Goal: Book appointment/travel/reservation

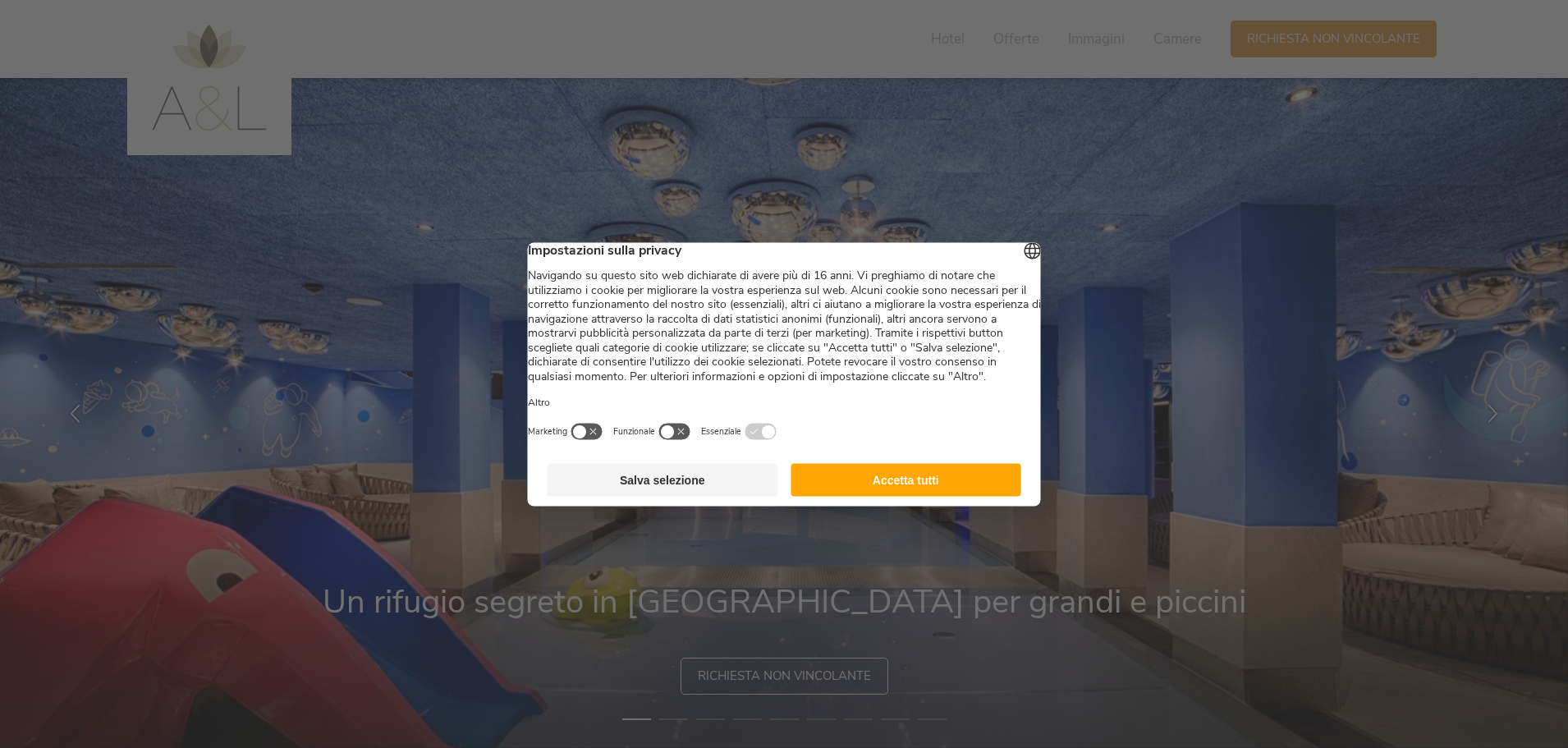
click at [831, 496] on button "Accetta tutti" at bounding box center [906, 479] width 231 height 33
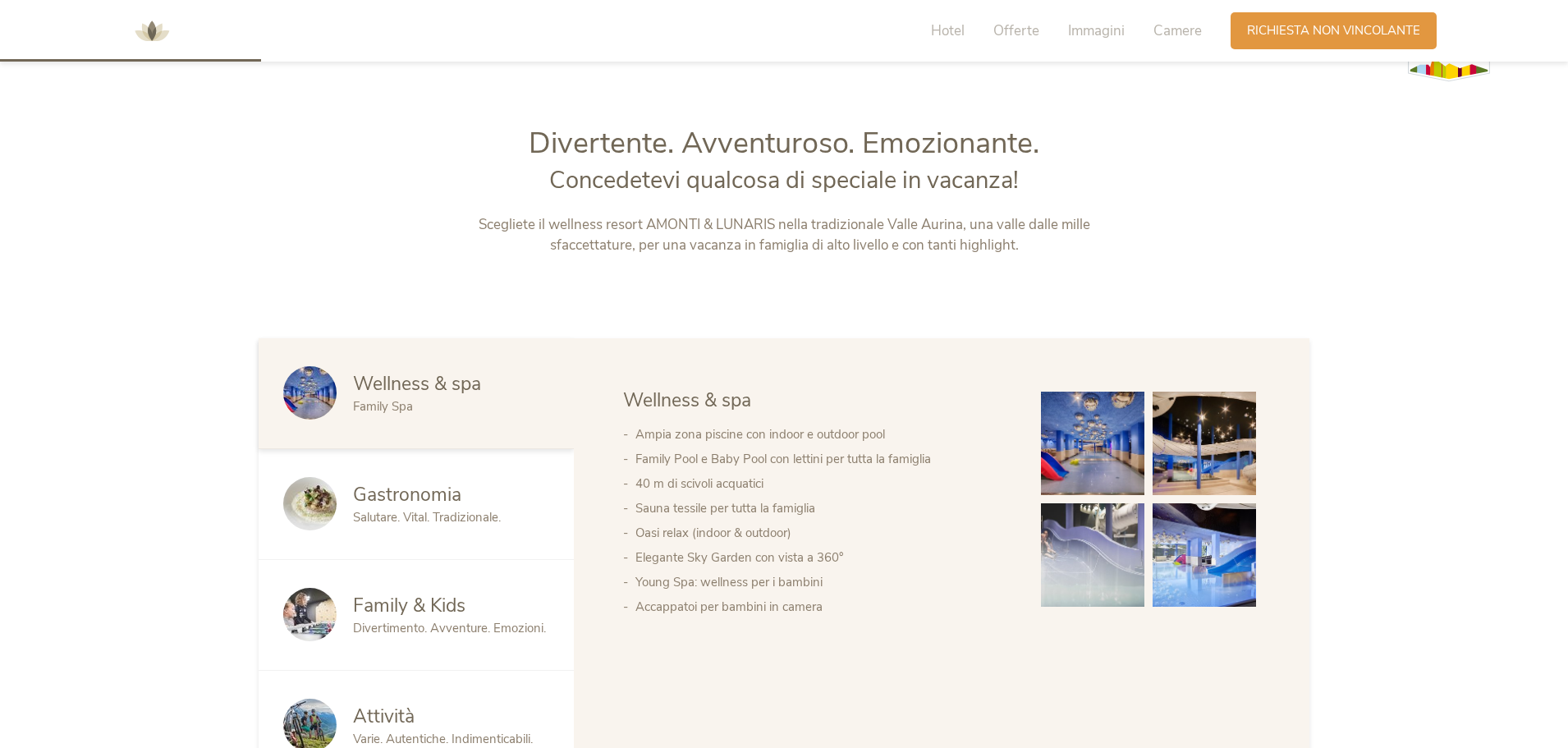
scroll to position [903, 0]
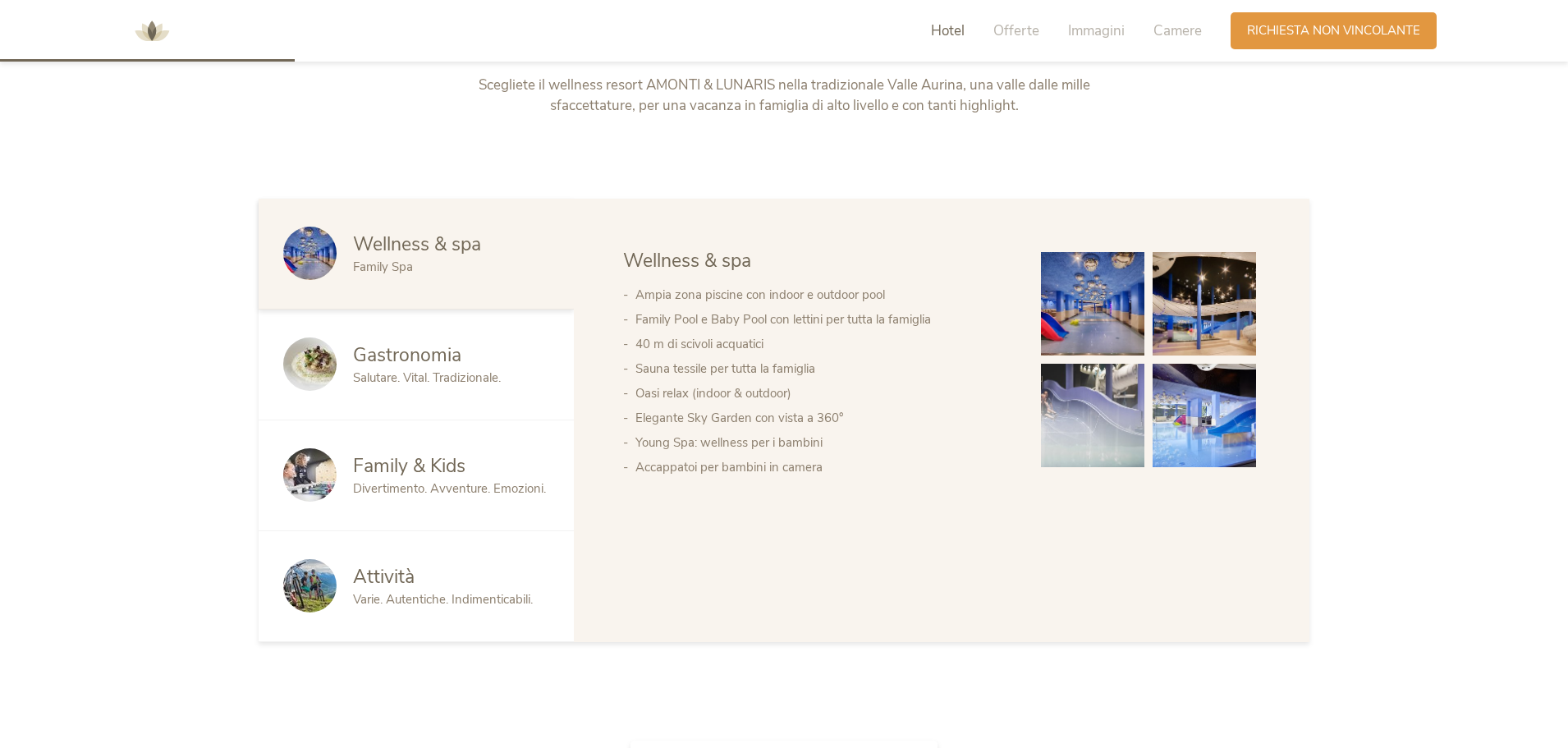
click at [1073, 327] on img at bounding box center [1093, 304] width 104 height 104
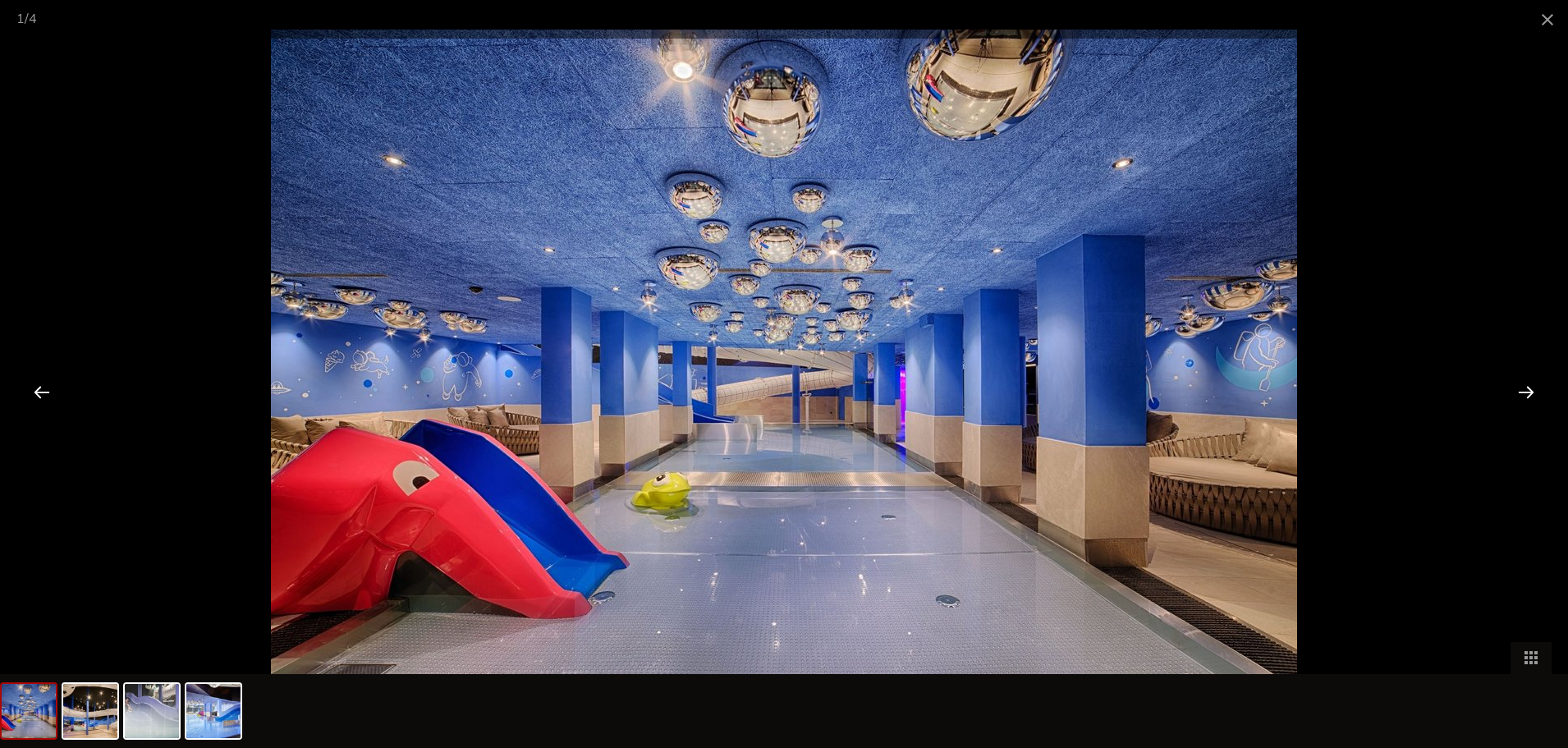
click at [1524, 387] on div at bounding box center [1526, 391] width 51 height 51
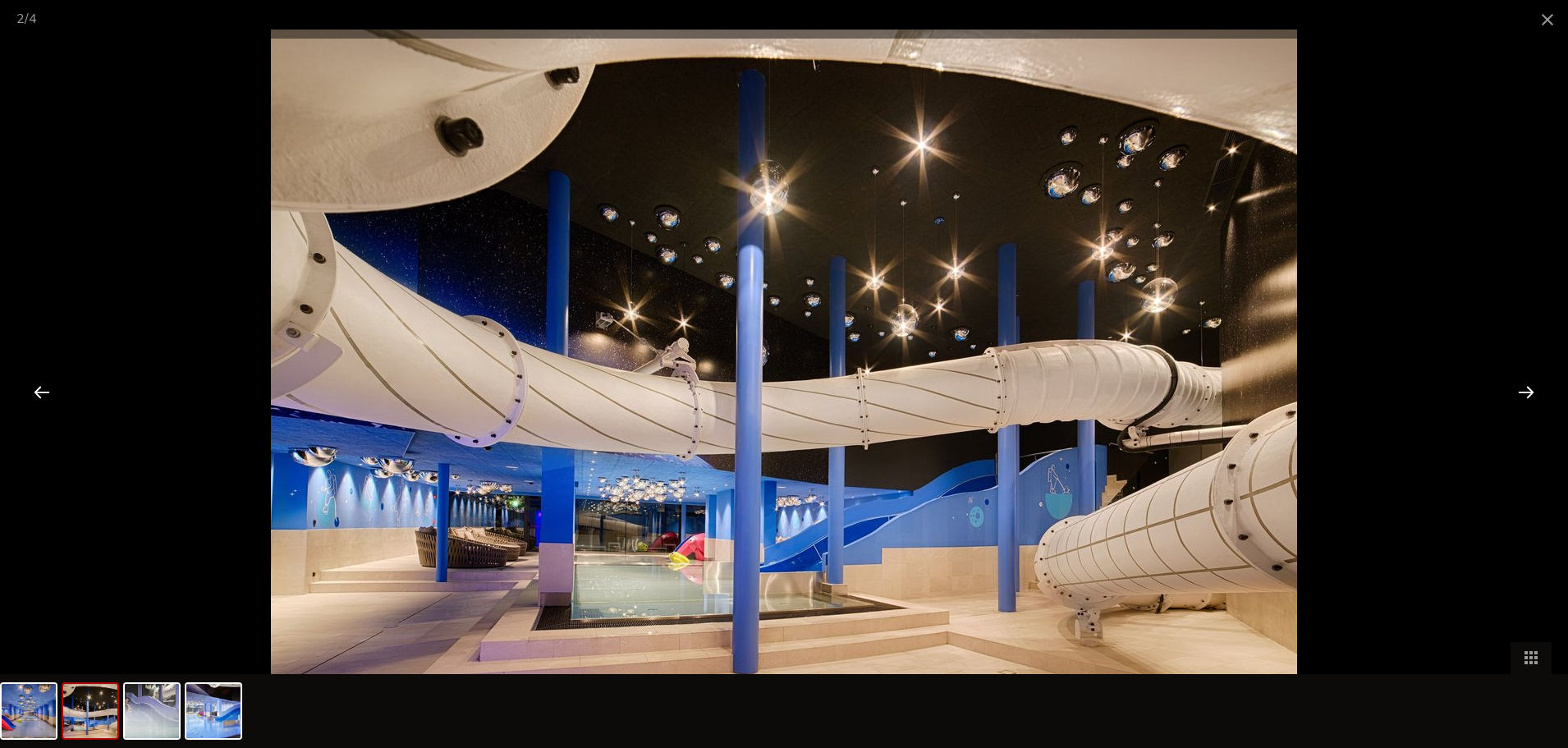
click at [1525, 386] on div at bounding box center [1526, 391] width 51 height 51
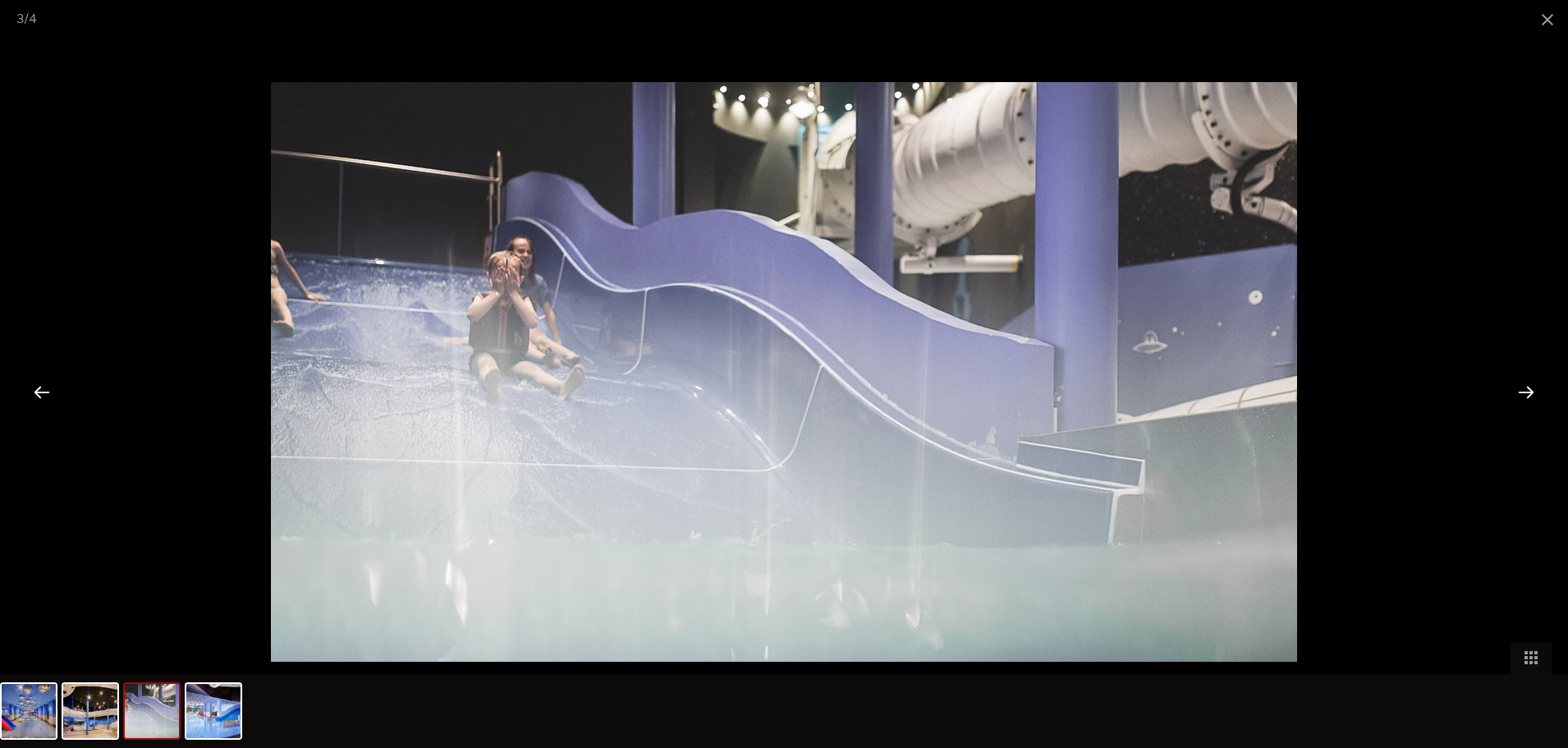
click at [1525, 386] on div at bounding box center [1526, 391] width 51 height 51
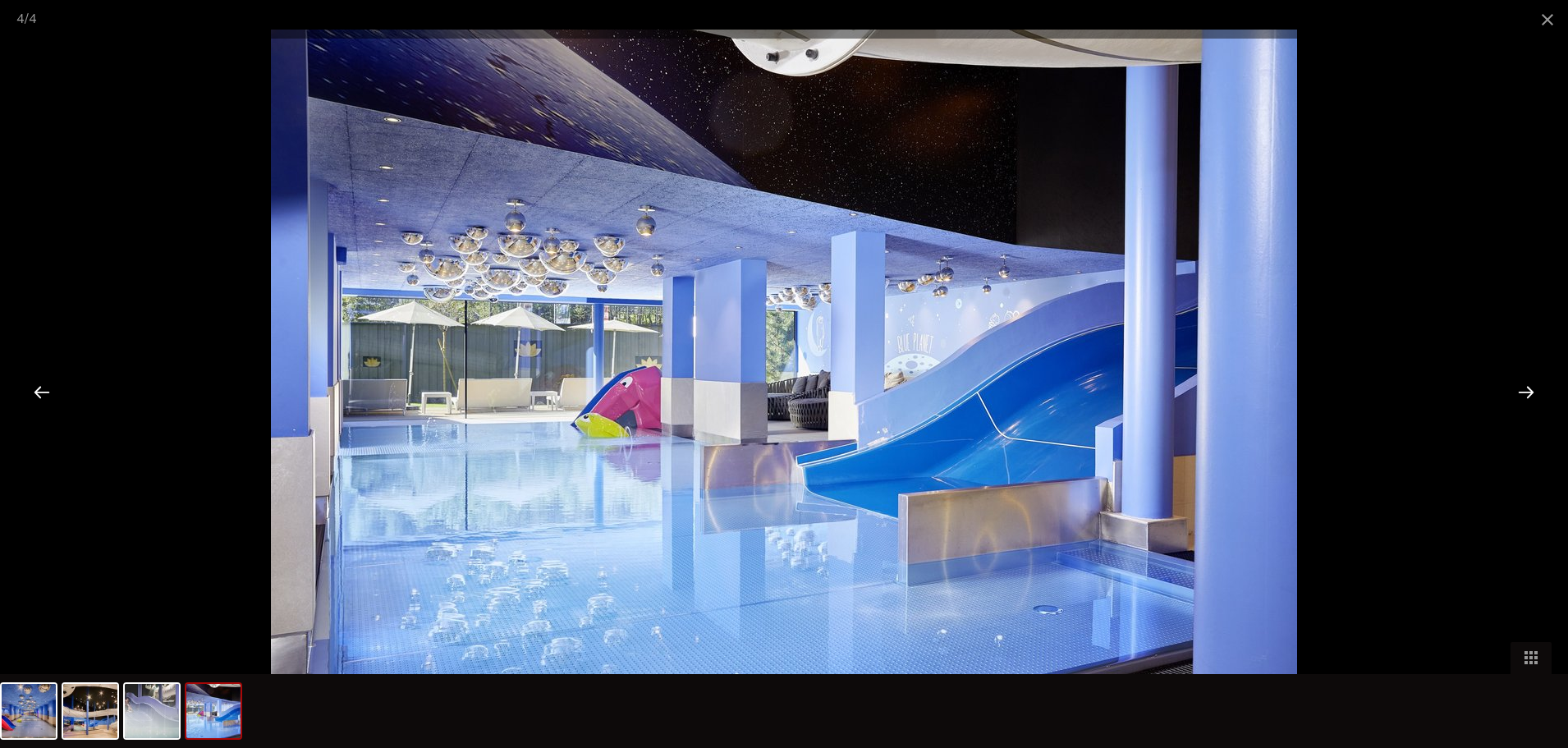
click at [1525, 386] on div at bounding box center [1526, 391] width 51 height 51
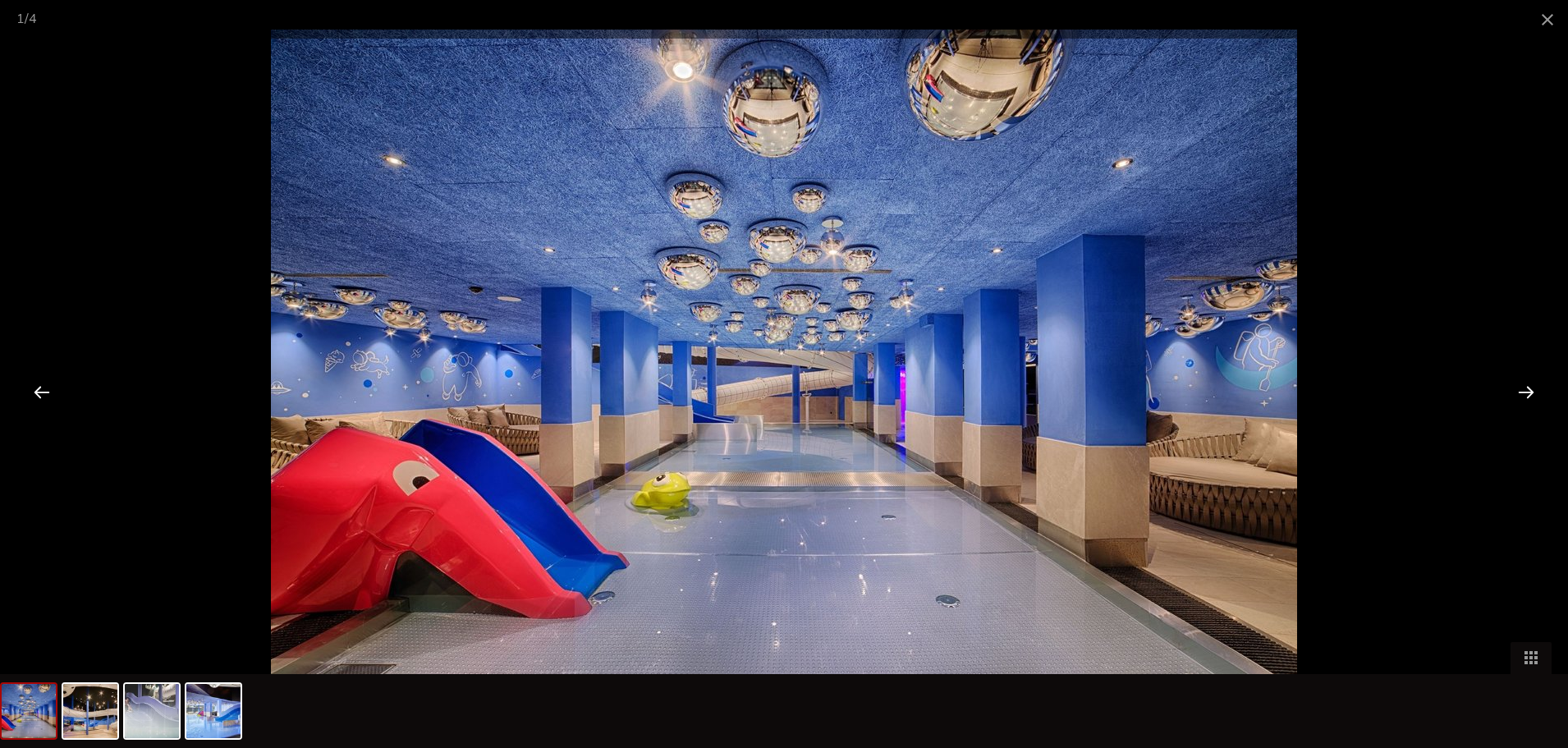
click at [1525, 386] on div at bounding box center [1526, 391] width 51 height 51
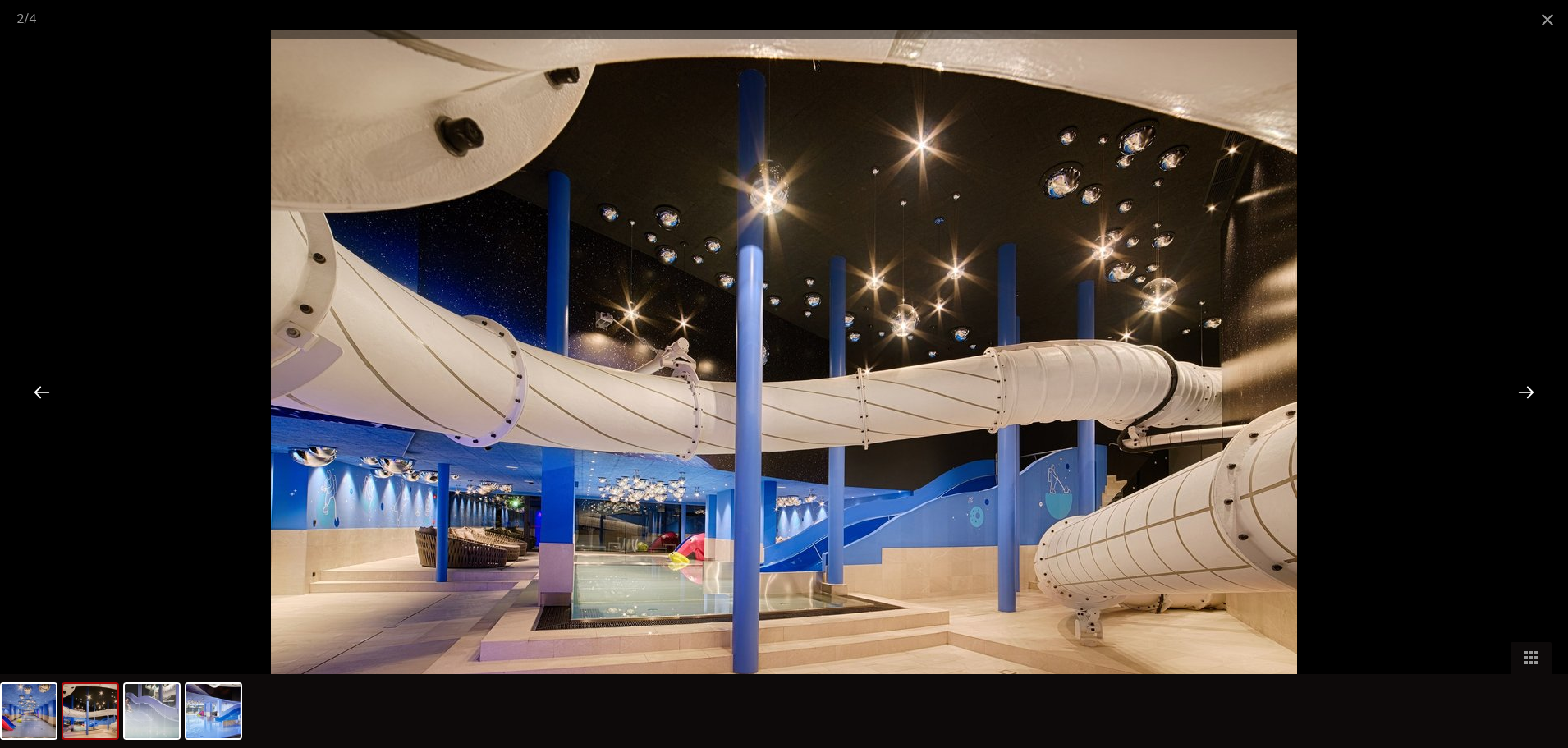
click at [1525, 386] on div at bounding box center [1526, 391] width 51 height 51
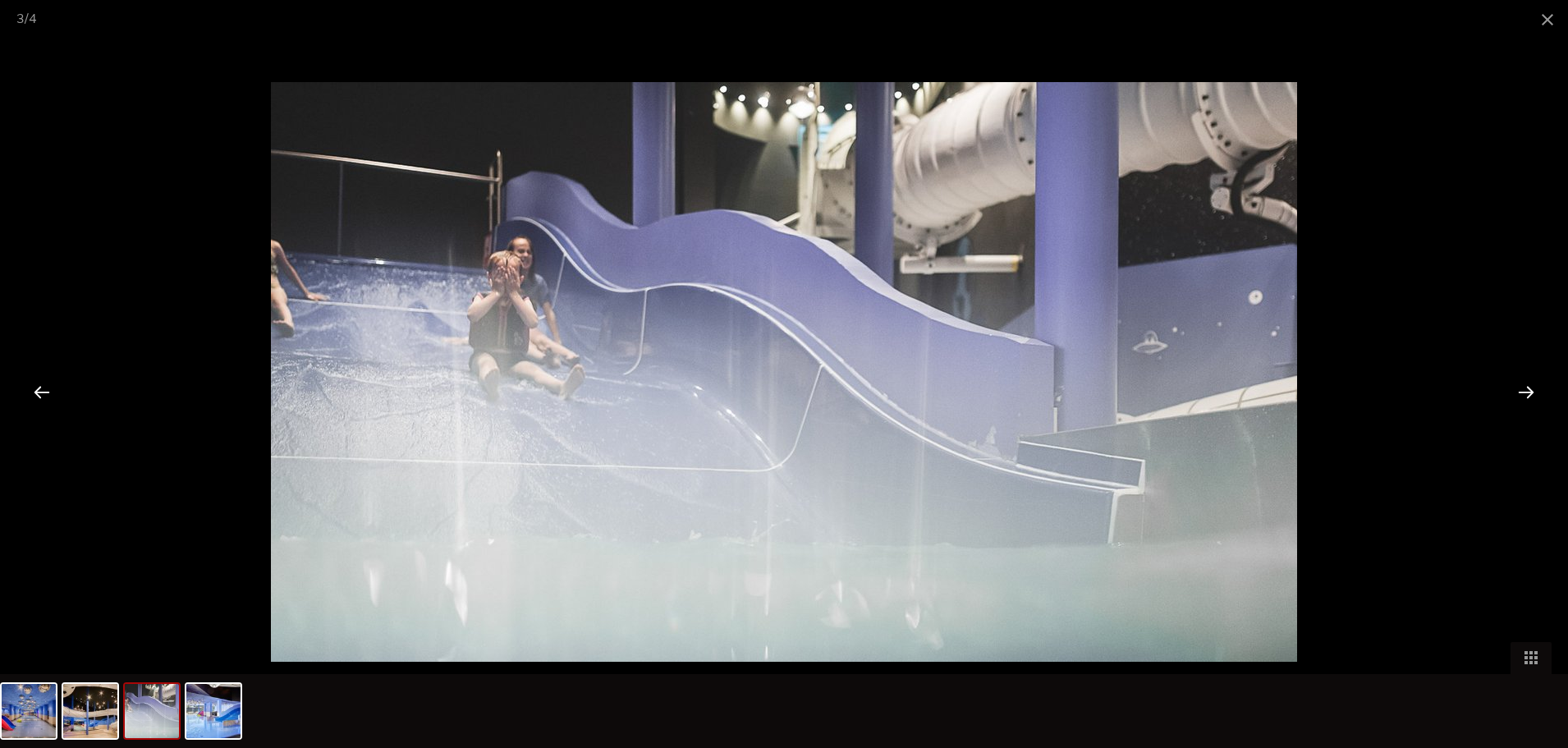
click at [1525, 386] on div at bounding box center [1526, 391] width 51 height 51
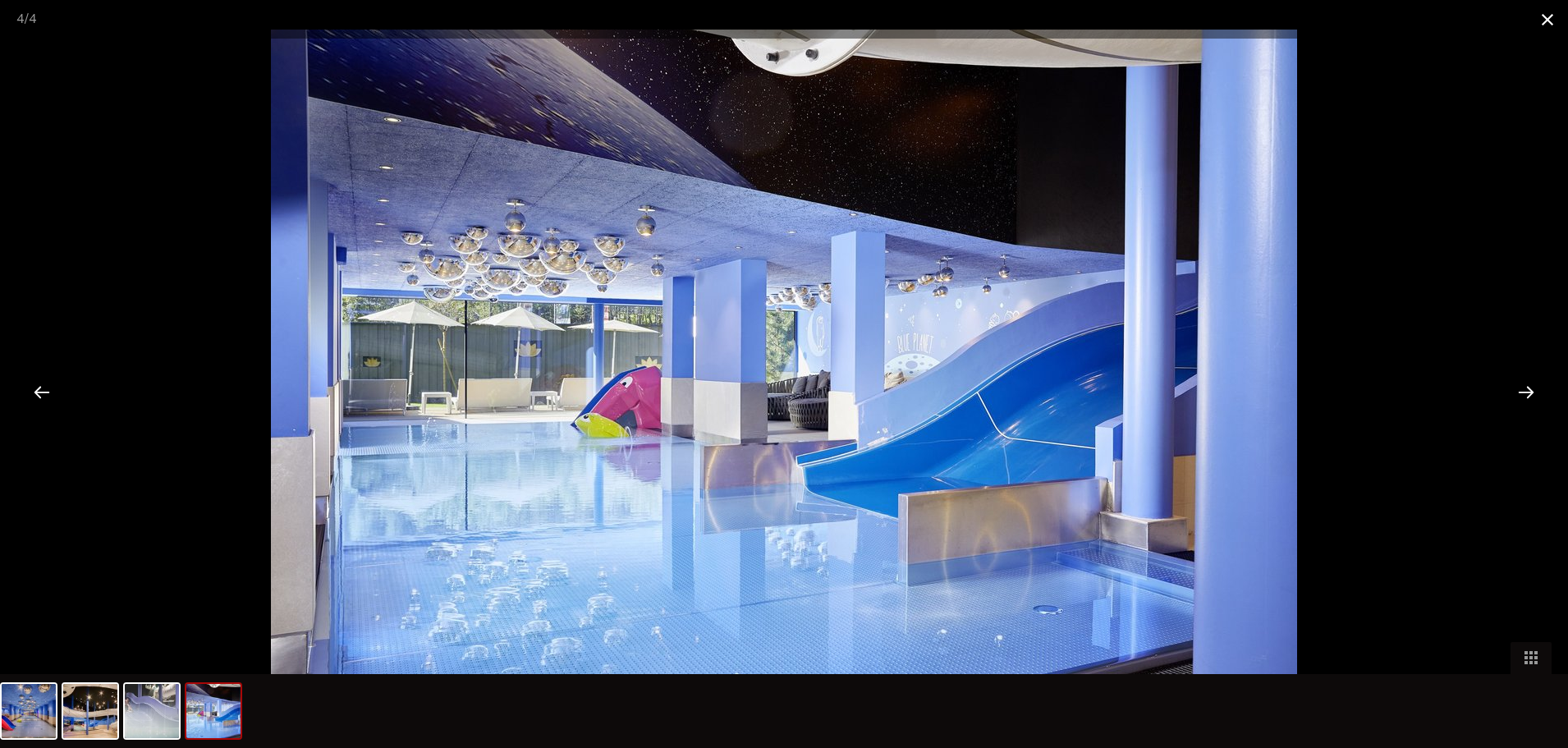
click at [1549, 12] on span at bounding box center [1547, 19] width 41 height 38
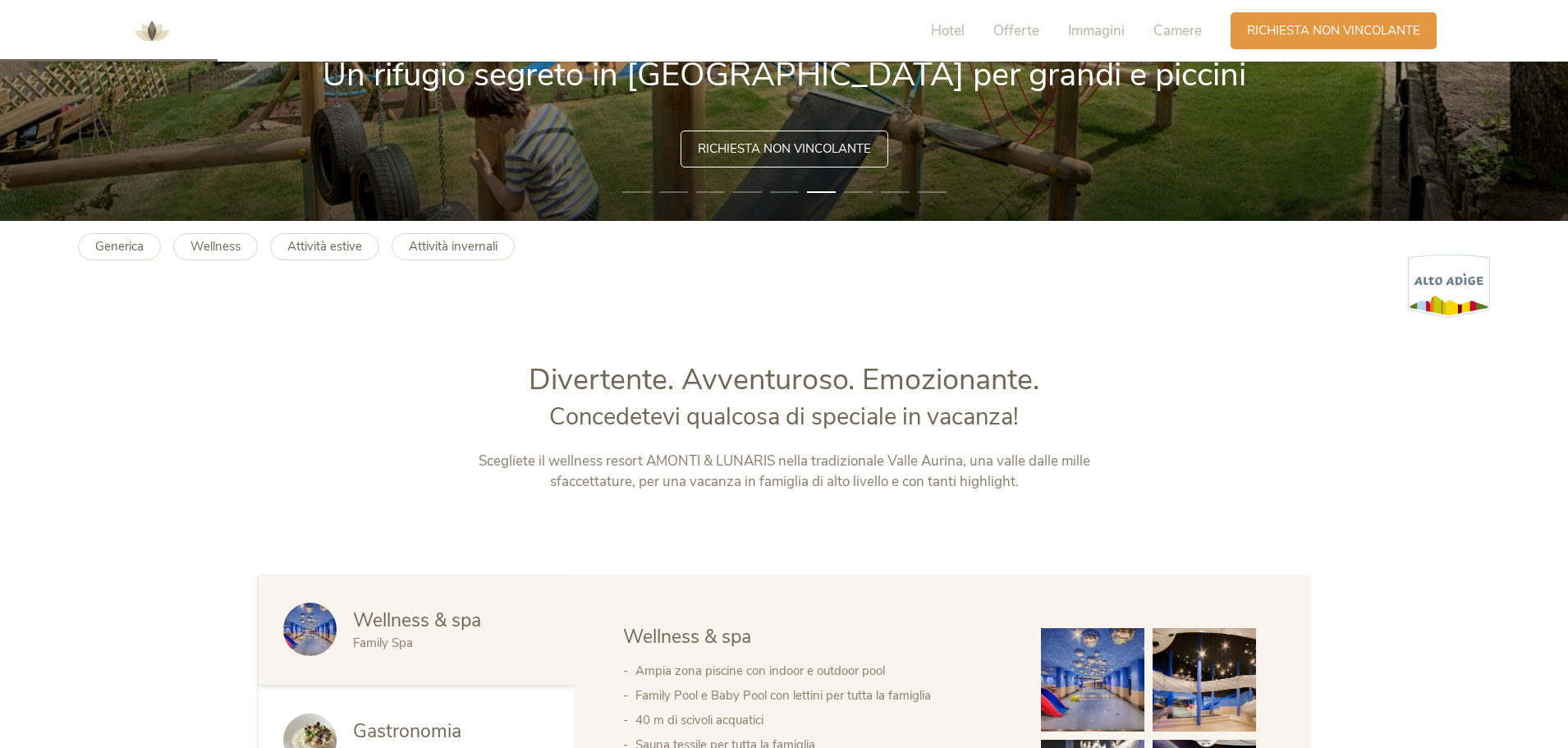
scroll to position [492, 0]
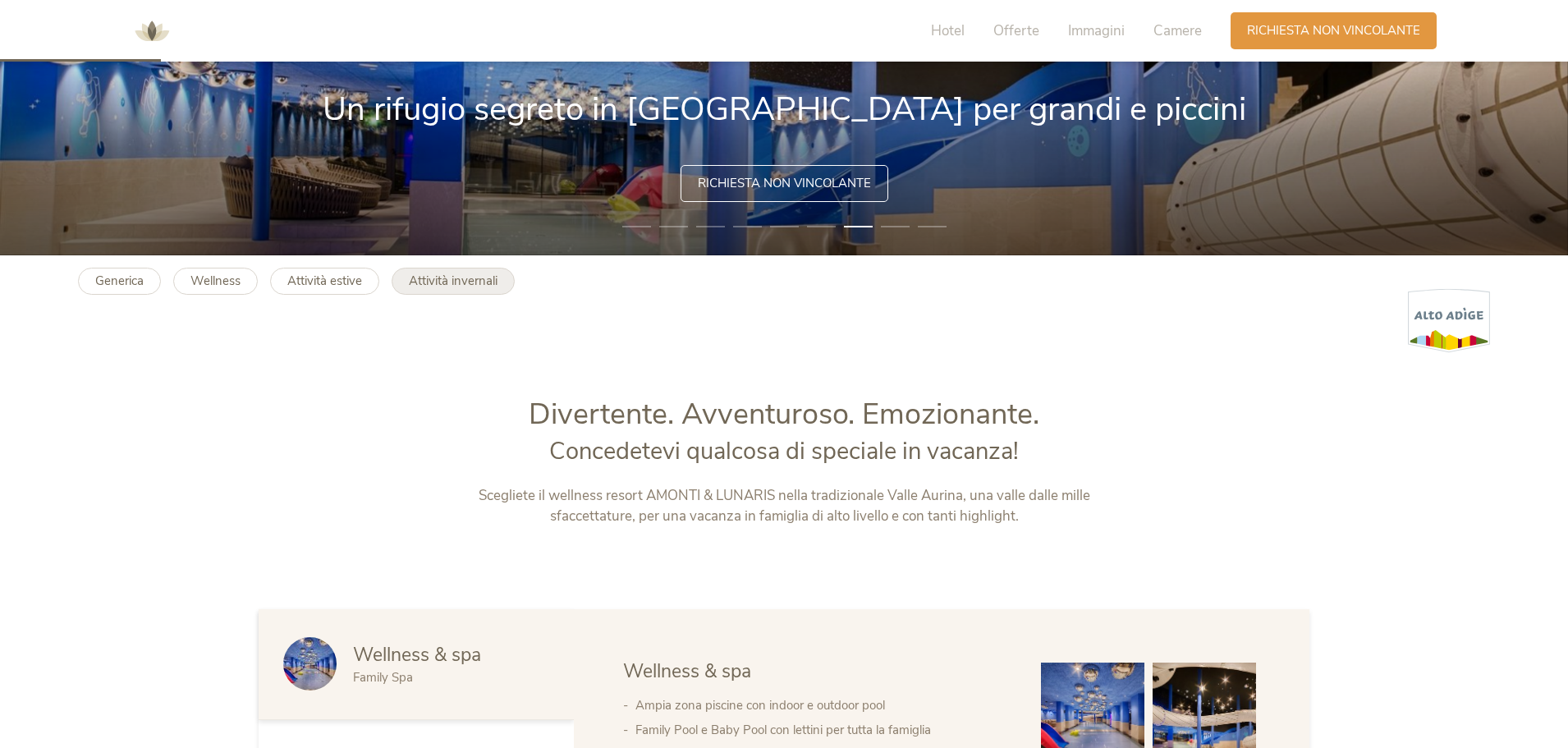
click at [416, 277] on b "Attività invernali" at bounding box center [453, 280] width 89 height 16
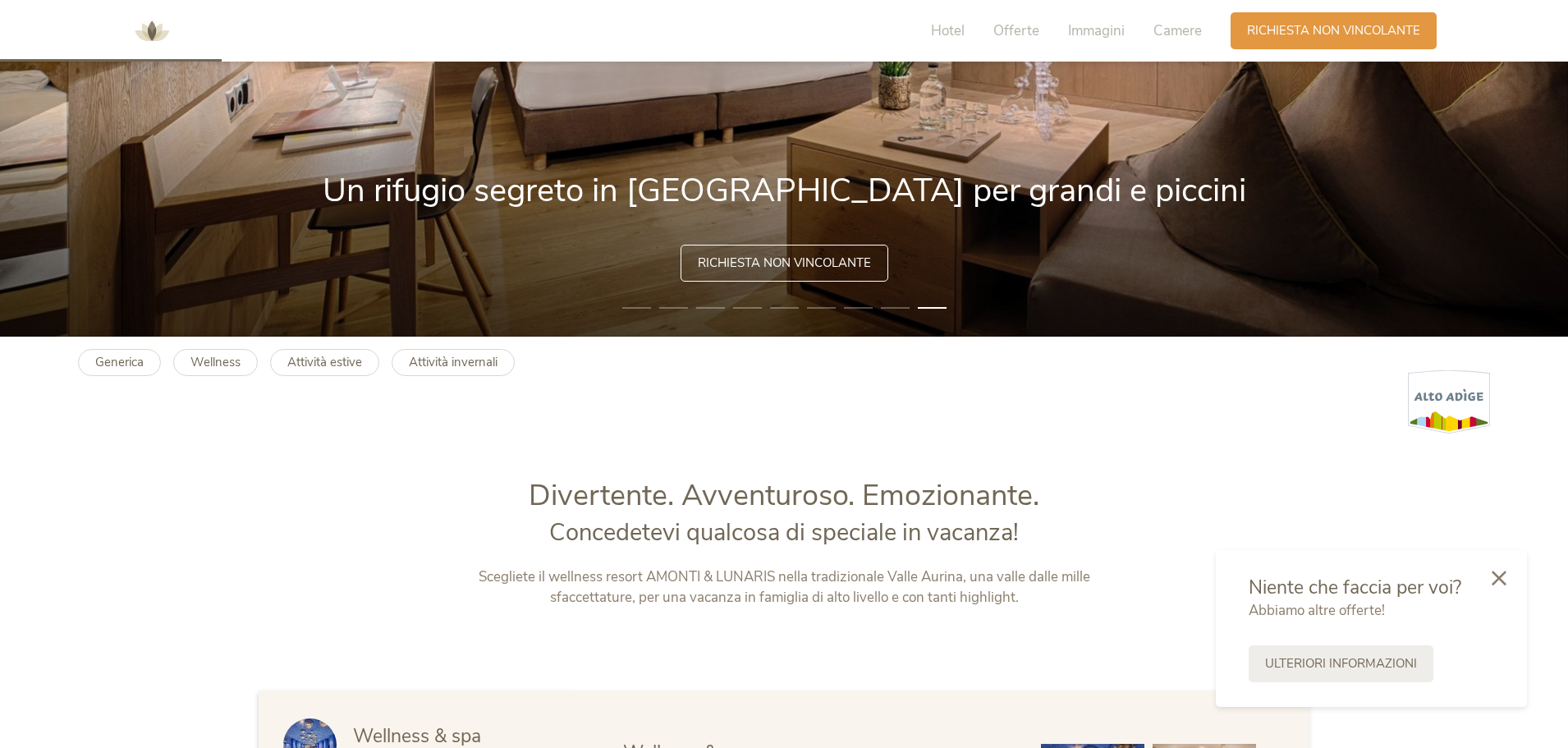
scroll to position [411, 0]
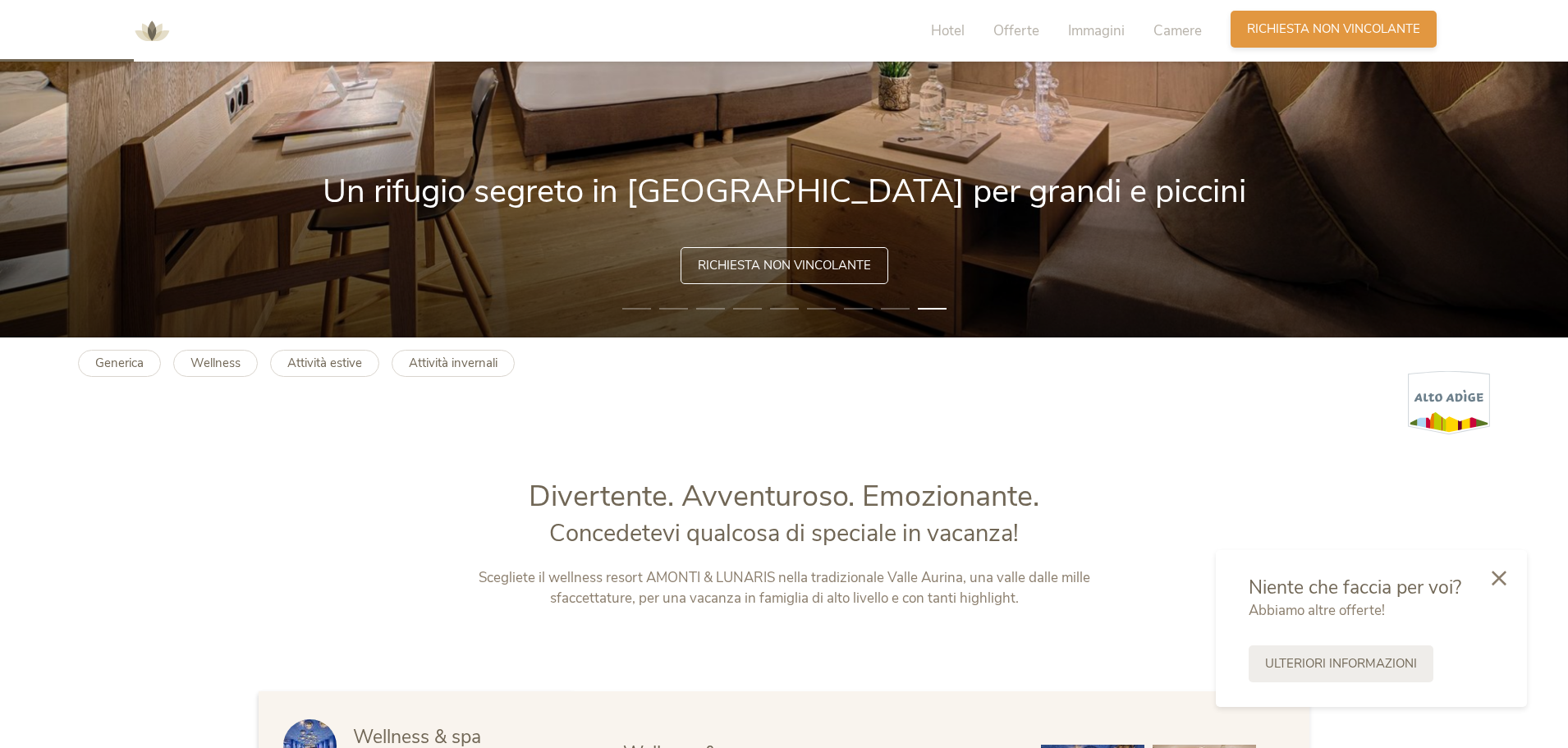
click at [1286, 29] on span "Richiesta non vincolante" at bounding box center [1333, 29] width 173 height 17
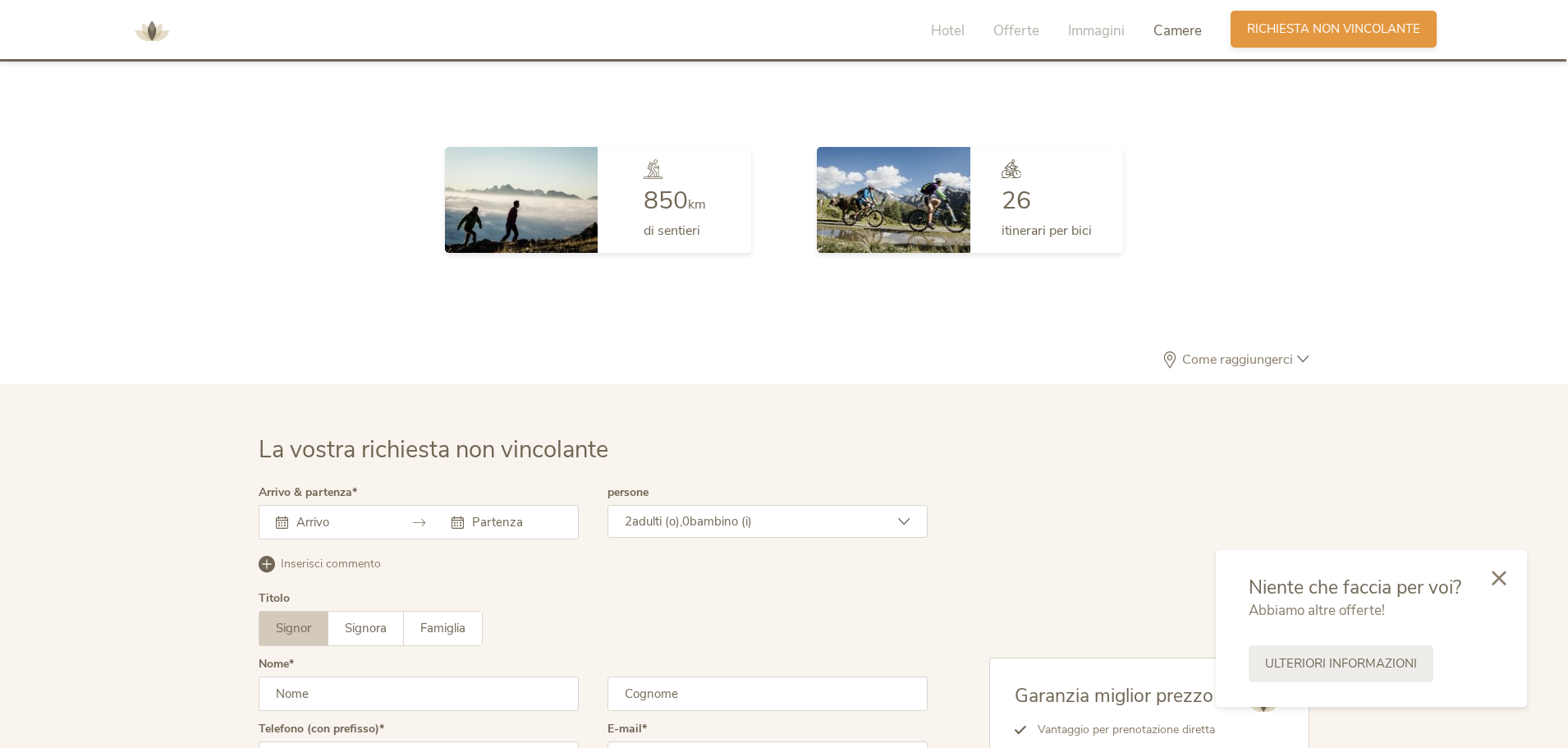
scroll to position [4806, 0]
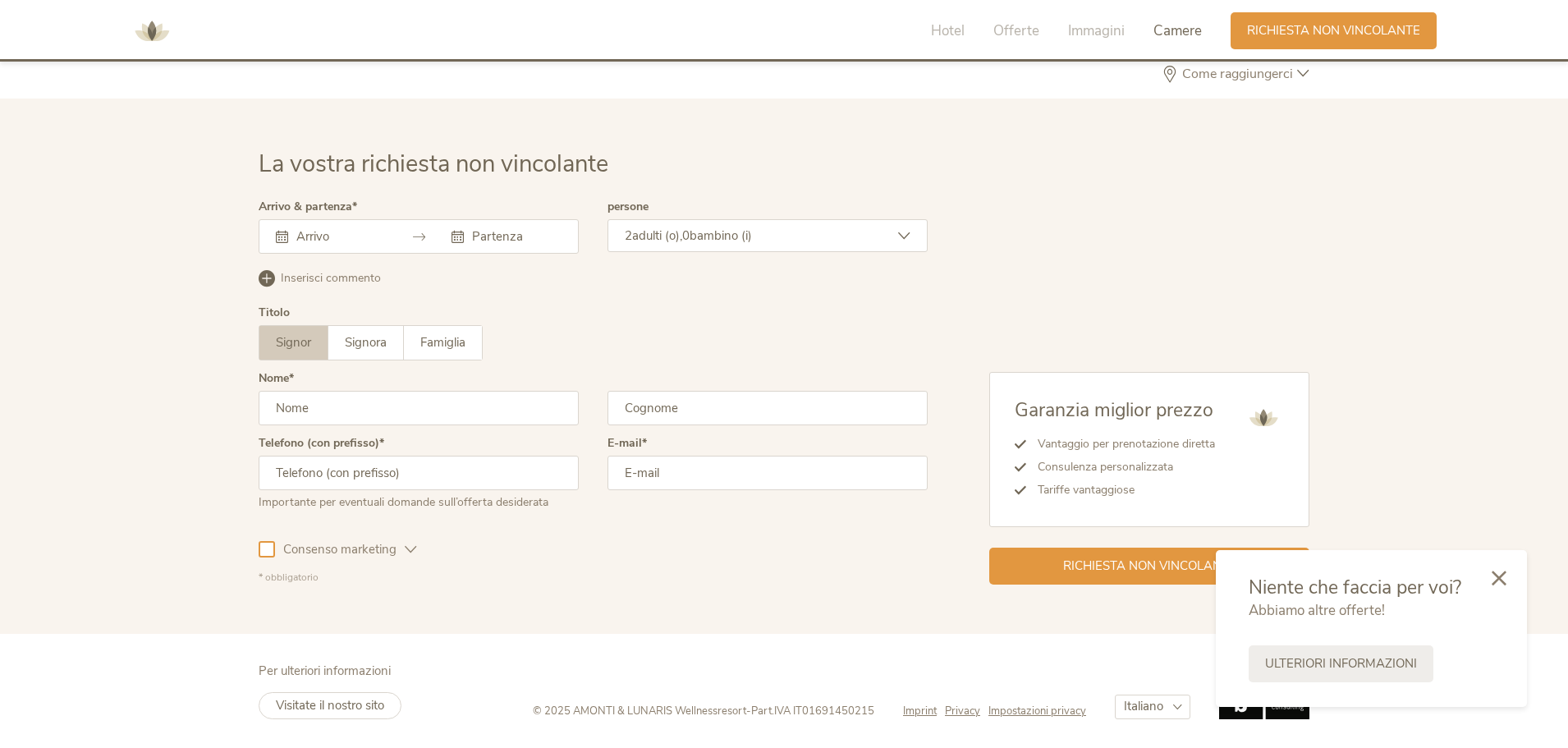
click at [304, 237] on input "text" at bounding box center [339, 236] width 93 height 16
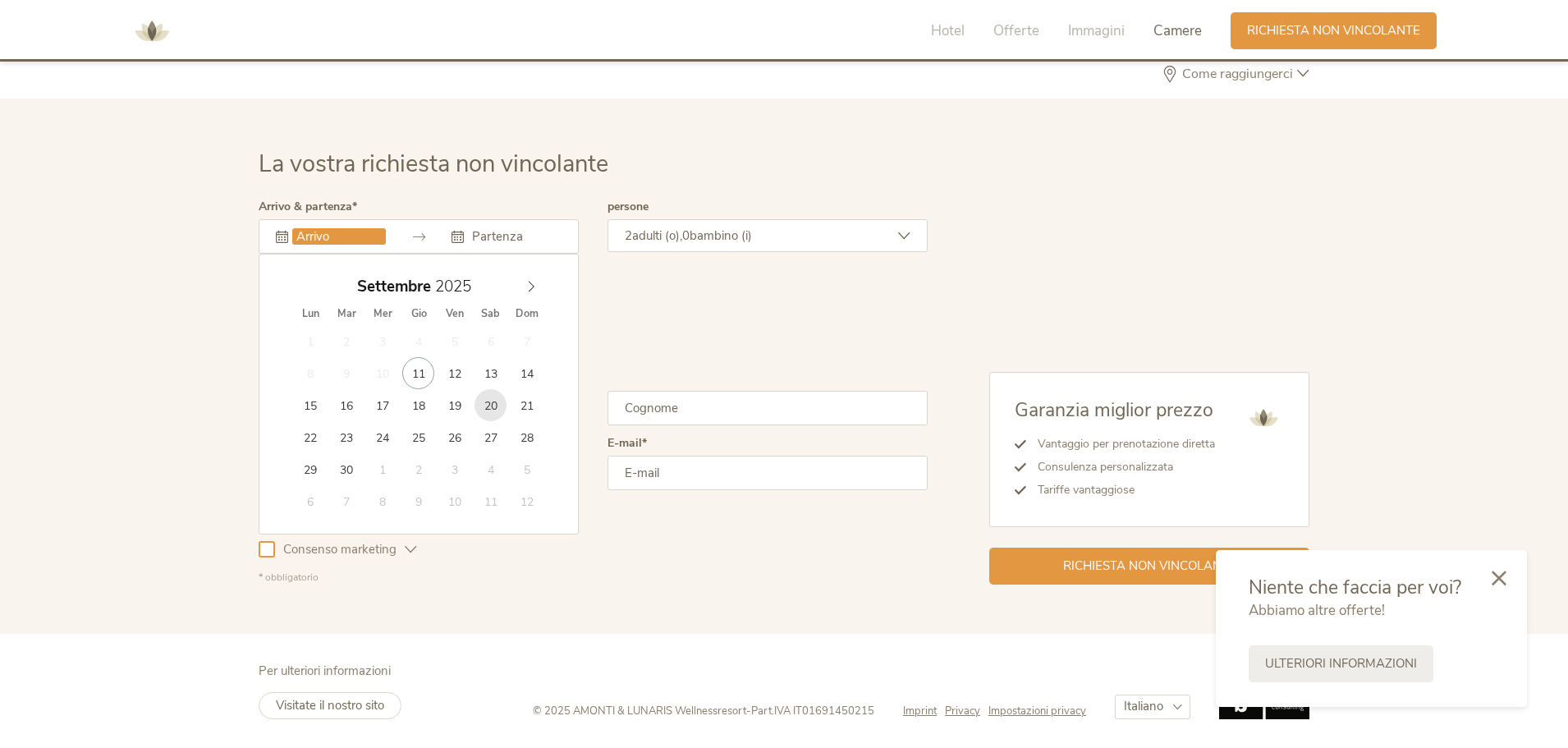
type input "20.09.2025"
type input "26.09.2025"
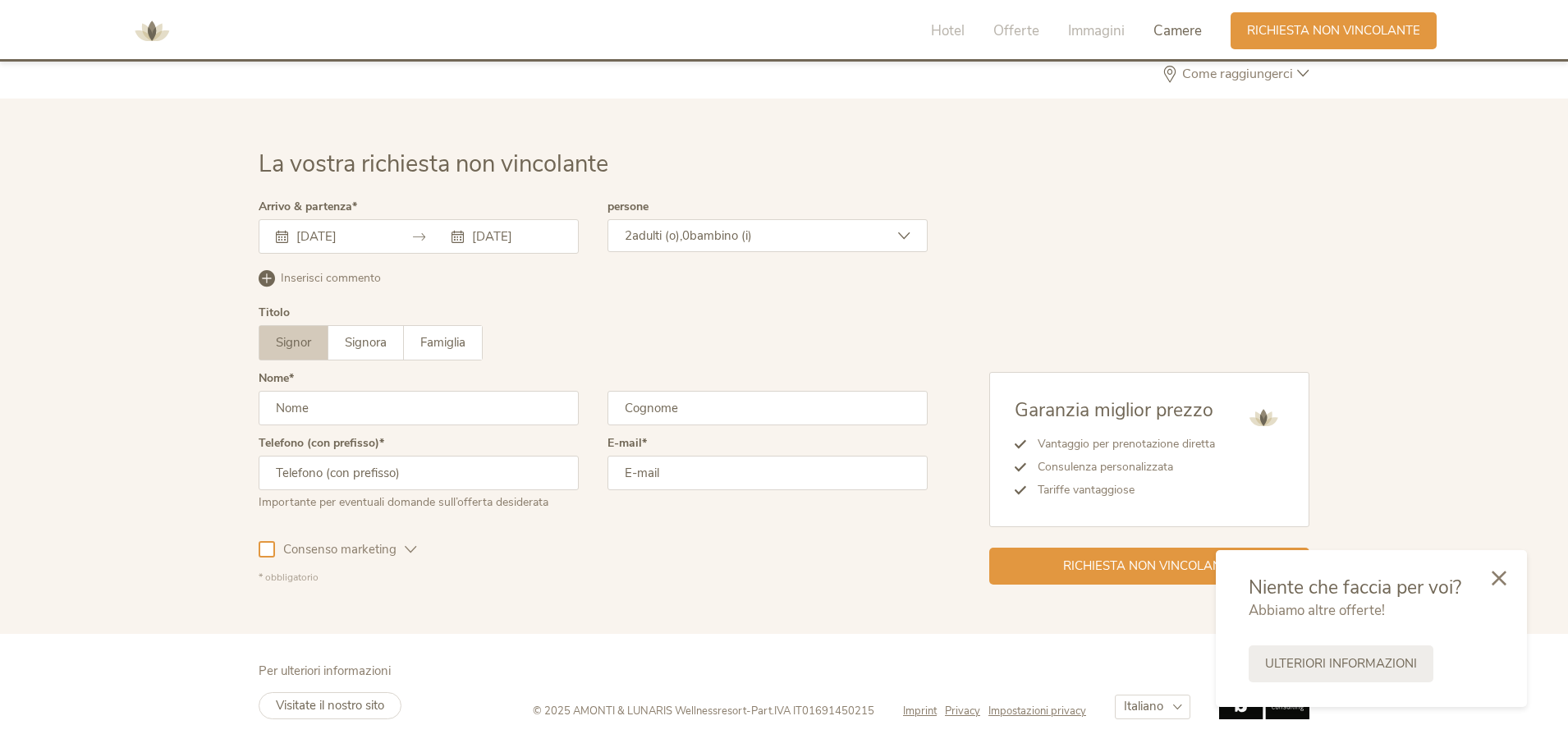
click at [715, 233] on span "bambino (i)" at bounding box center [721, 235] width 63 height 16
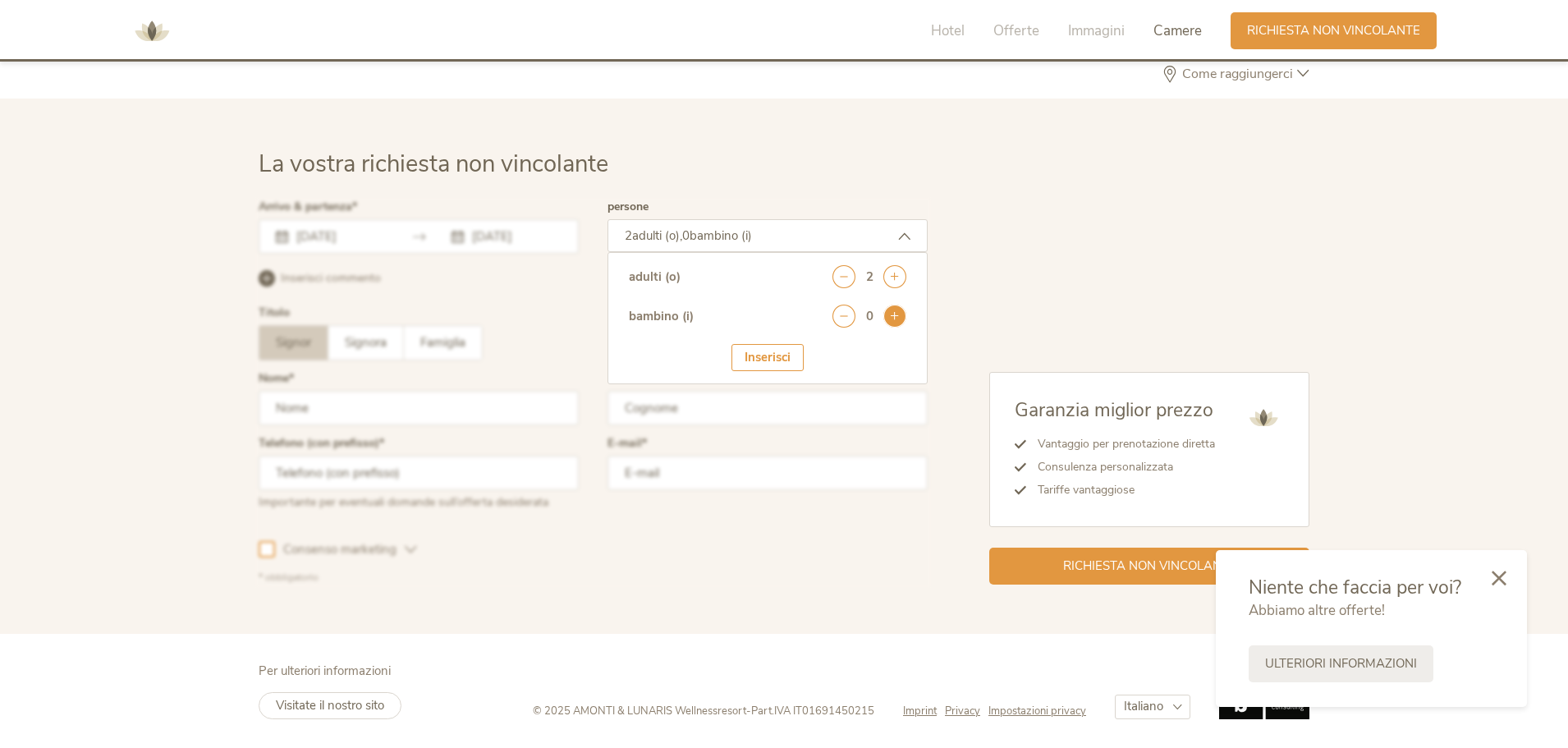
click at [895, 316] on icon at bounding box center [895, 316] width 23 height 23
click at [870, 361] on select "seleziona 0 1 2 3 4 5 6 7 8 9 10 11 12 13 14 15 16 17" at bounding box center [866, 362] width 81 height 27
select select "6"
click at [825, 348] on select "seleziona 0 1 2 3 4 5 6 7 8 9 10 11 12 13 14 15 16 17" at bounding box center [866, 362] width 81 height 27
click at [774, 411] on div "Inserisci" at bounding box center [767, 409] width 72 height 27
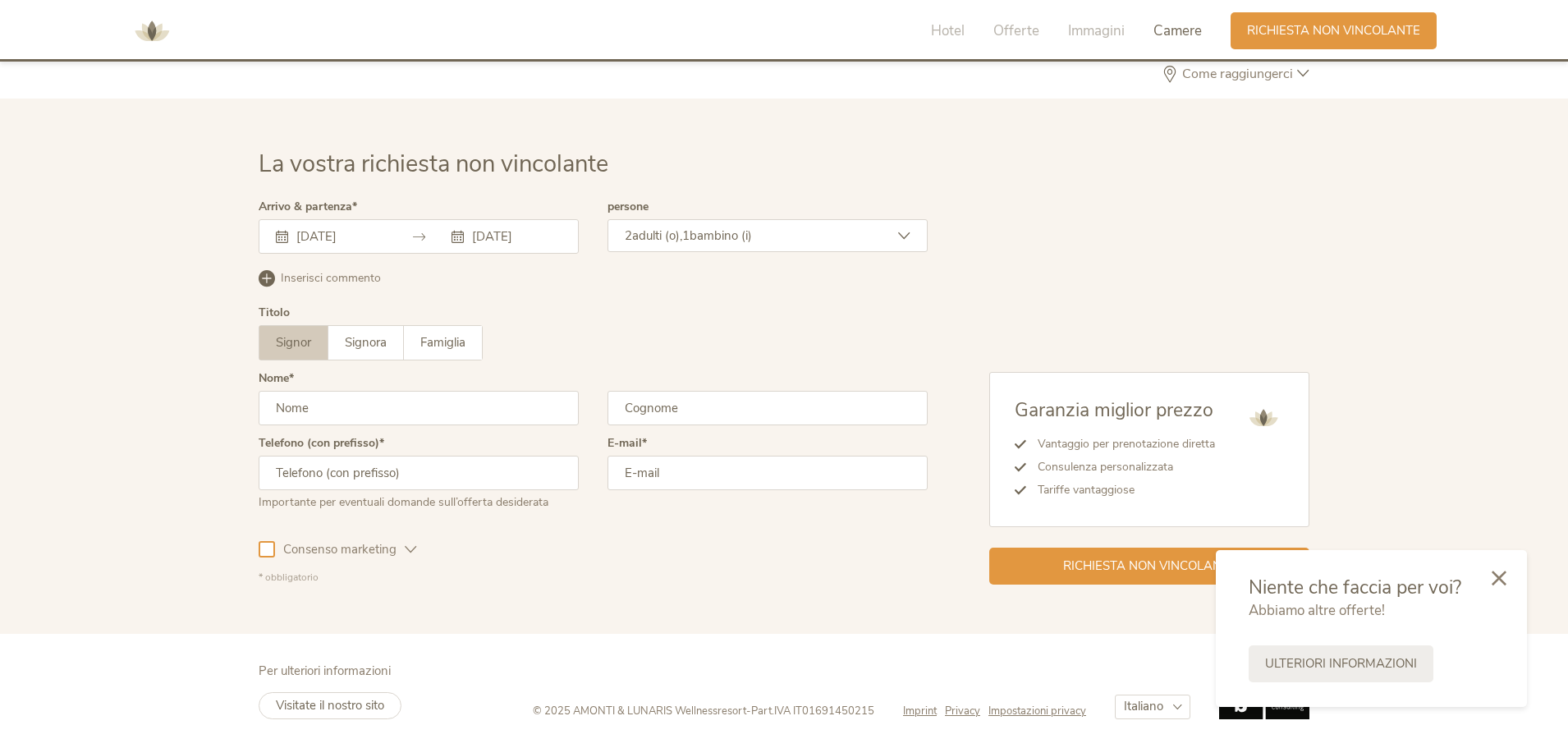
click at [444, 409] on input "text" at bounding box center [418, 408] width 320 height 35
type input "stefania"
click at [715, 410] on input "text" at bounding box center [768, 408] width 320 height 35
type input "corradini"
click at [479, 477] on input "text" at bounding box center [418, 473] width 320 height 35
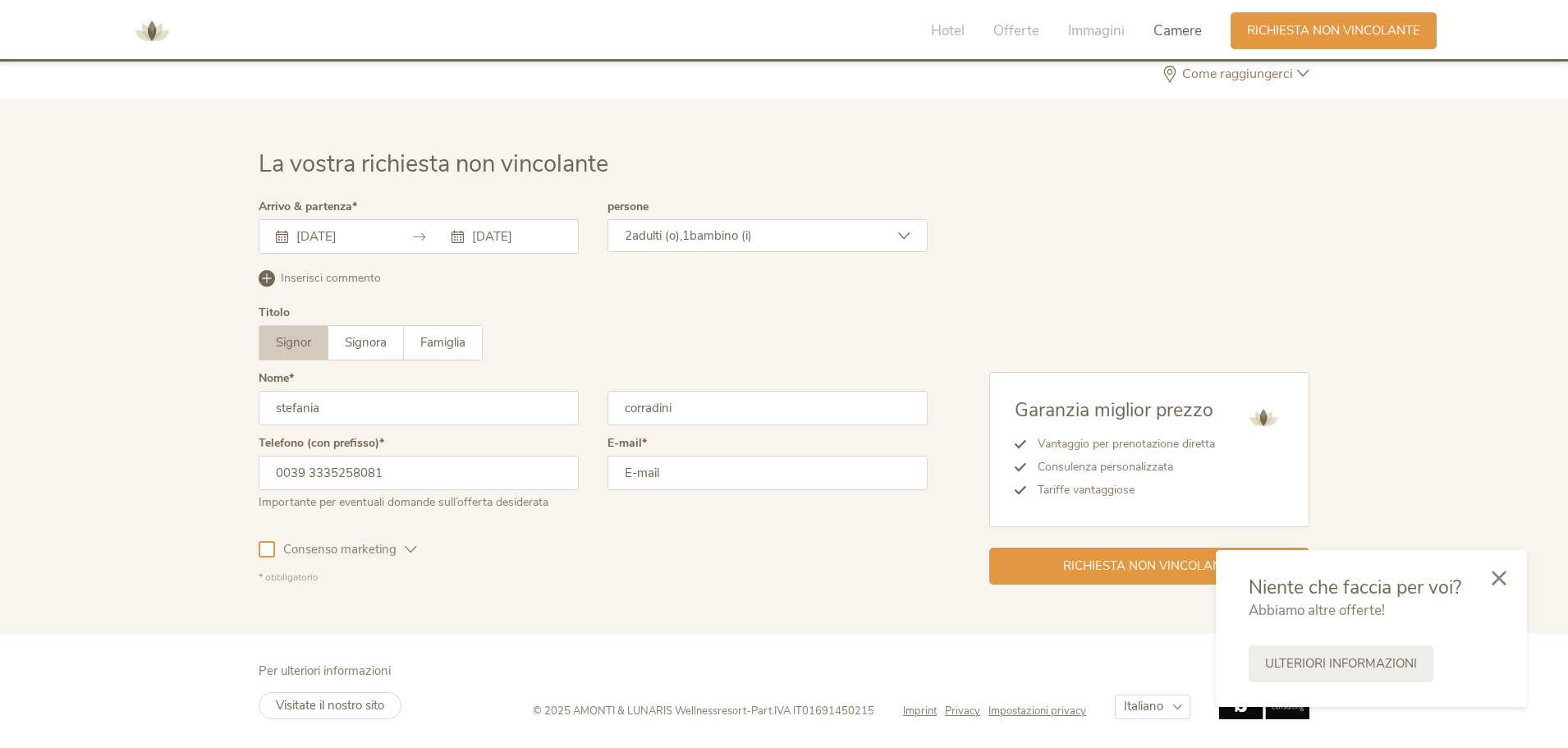
type input "0039 3335258081"
click at [772, 482] on input "email" at bounding box center [768, 473] width 320 height 35
type input "corradini.stefania@hotmail.com"
click at [1107, 560] on span "Richiesta non vincolante" at bounding box center [1150, 564] width 173 height 17
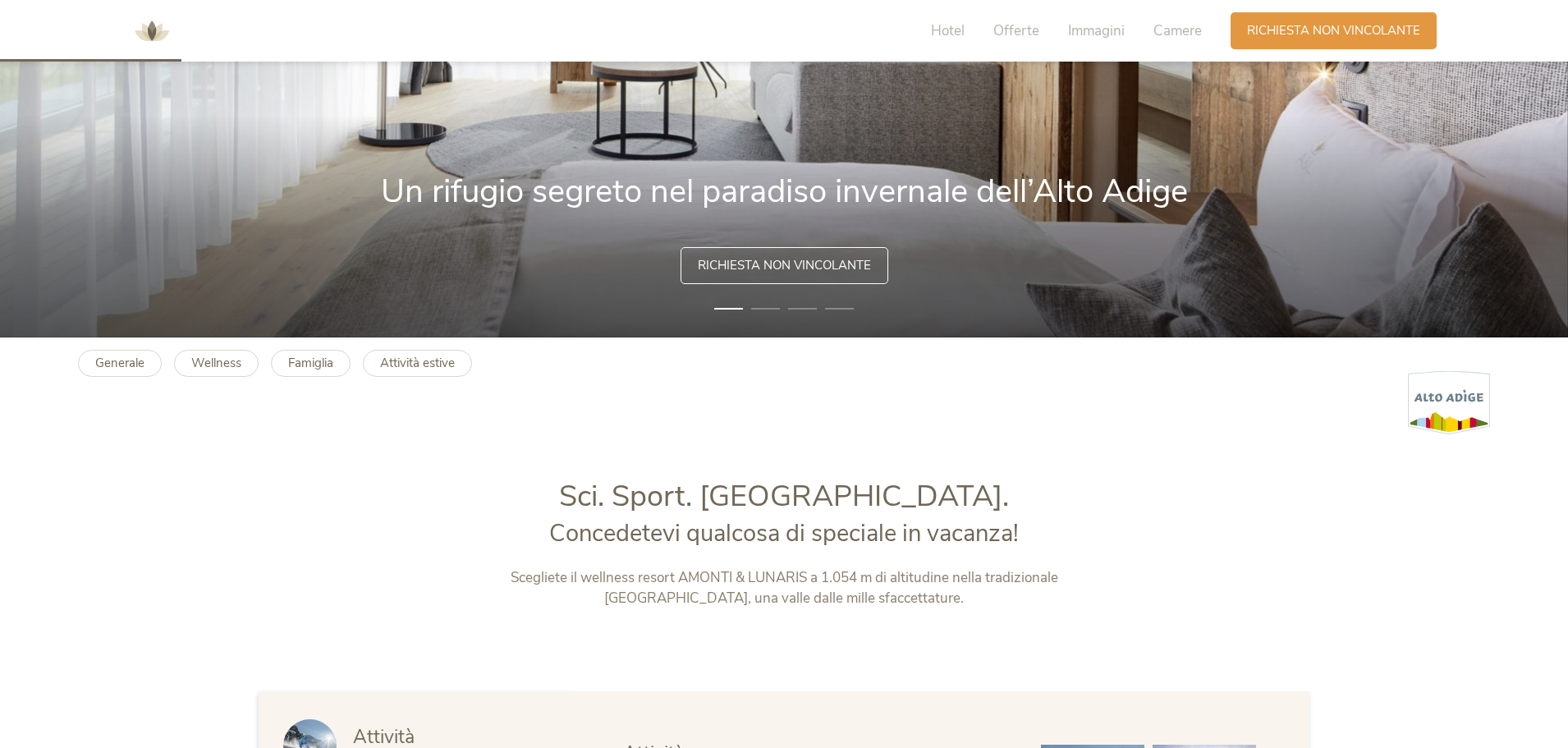
scroll to position [820, 0]
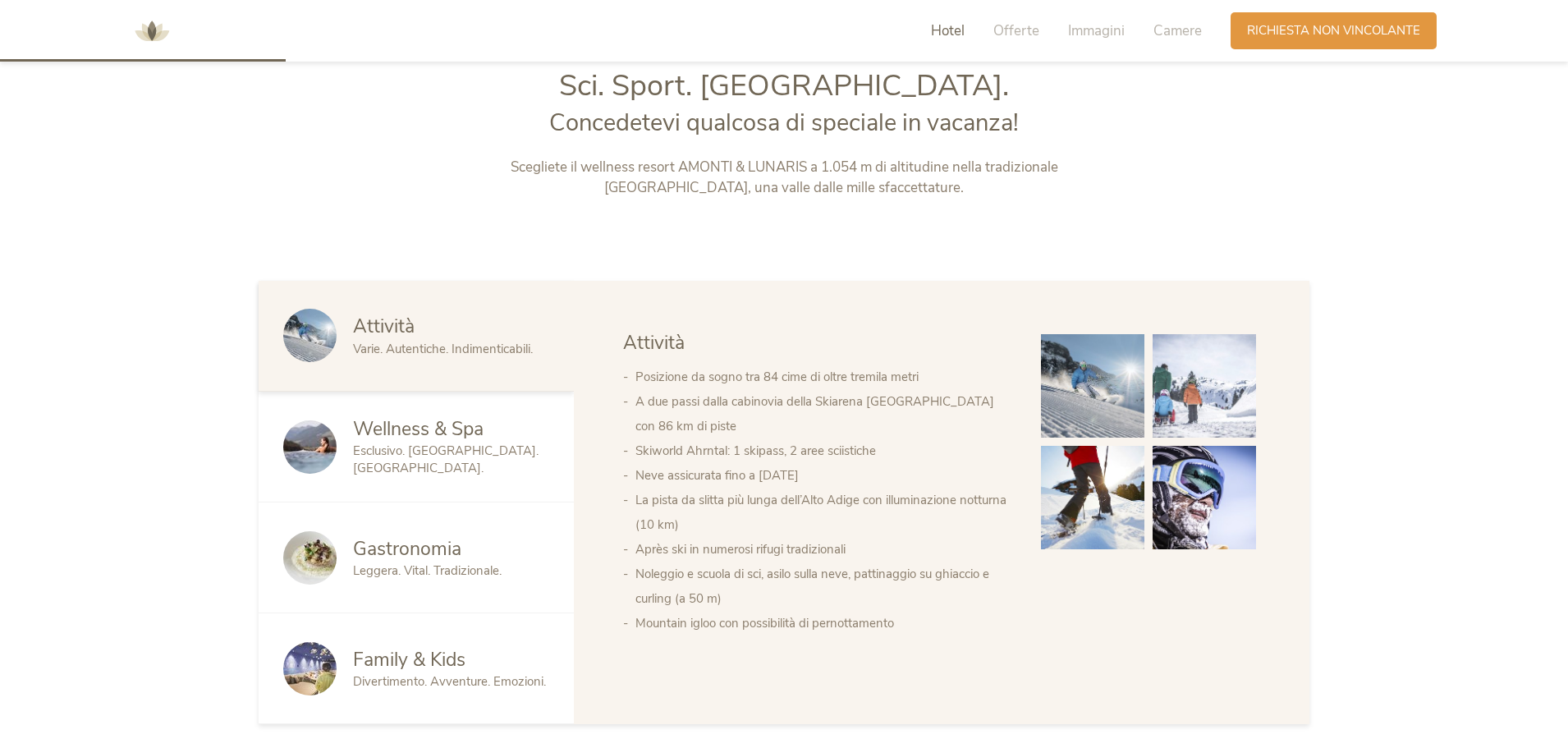
click at [416, 667] on span "Family & Kids" at bounding box center [409, 660] width 113 height 25
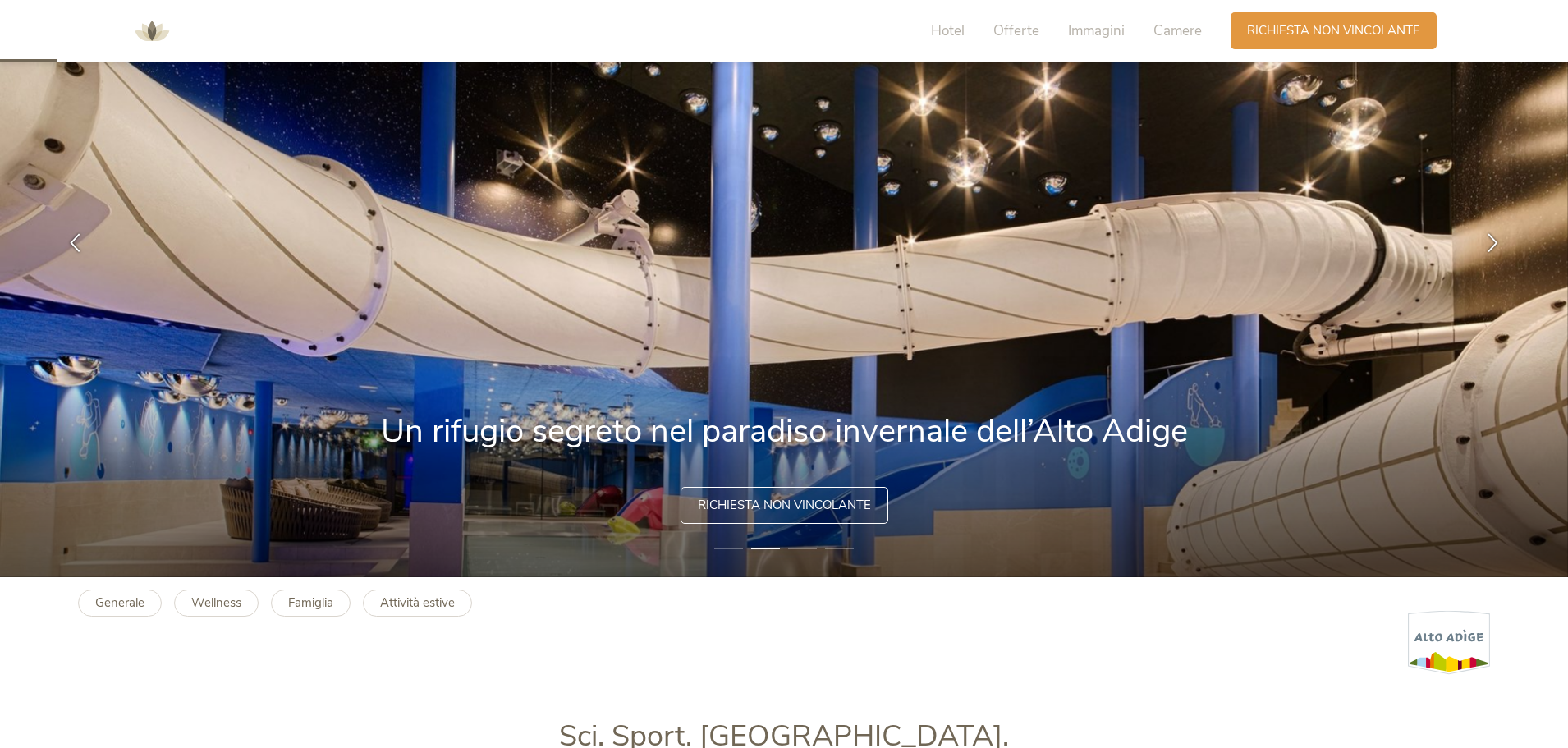
scroll to position [164, 0]
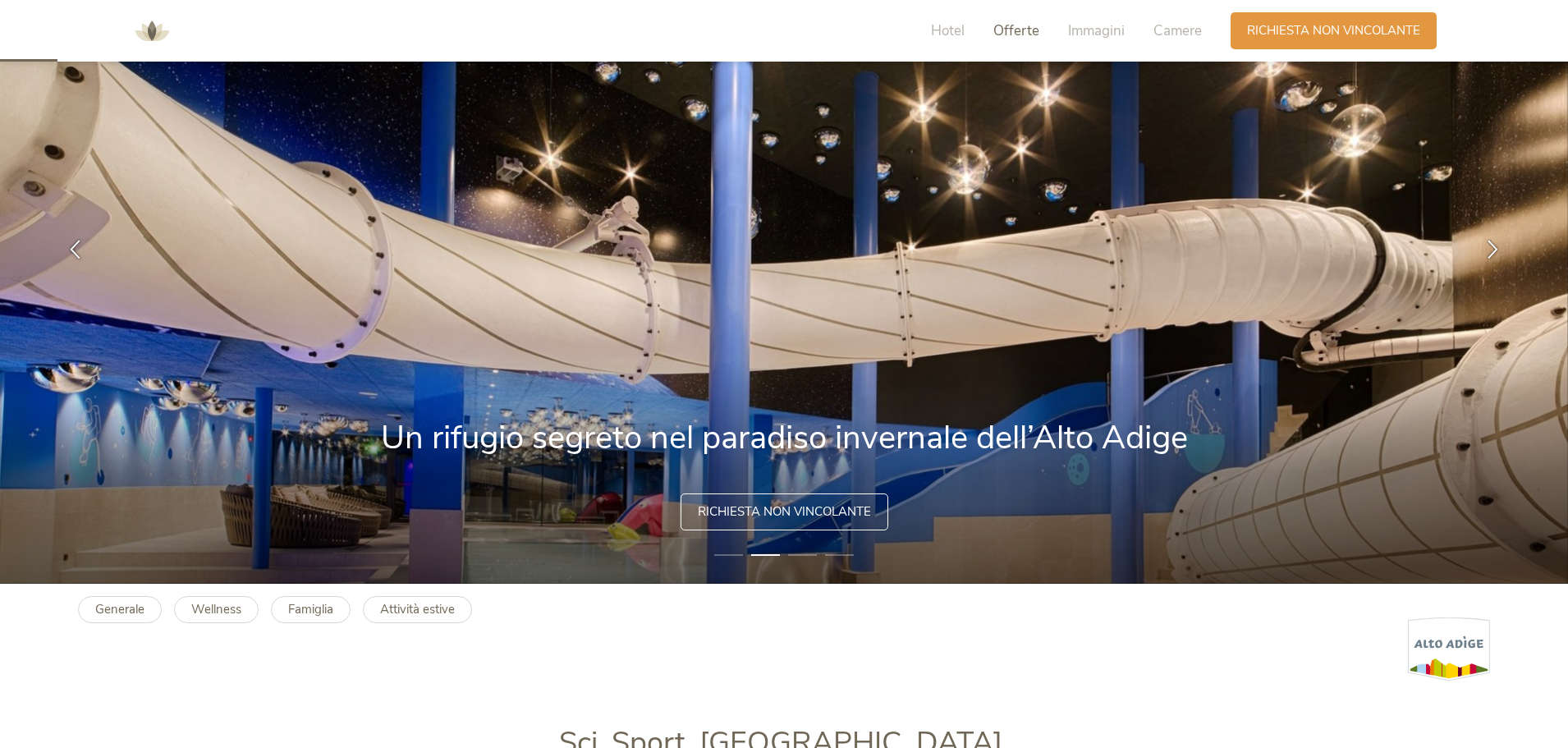
click at [1028, 29] on span "Offerte" at bounding box center [1017, 31] width 46 height 19
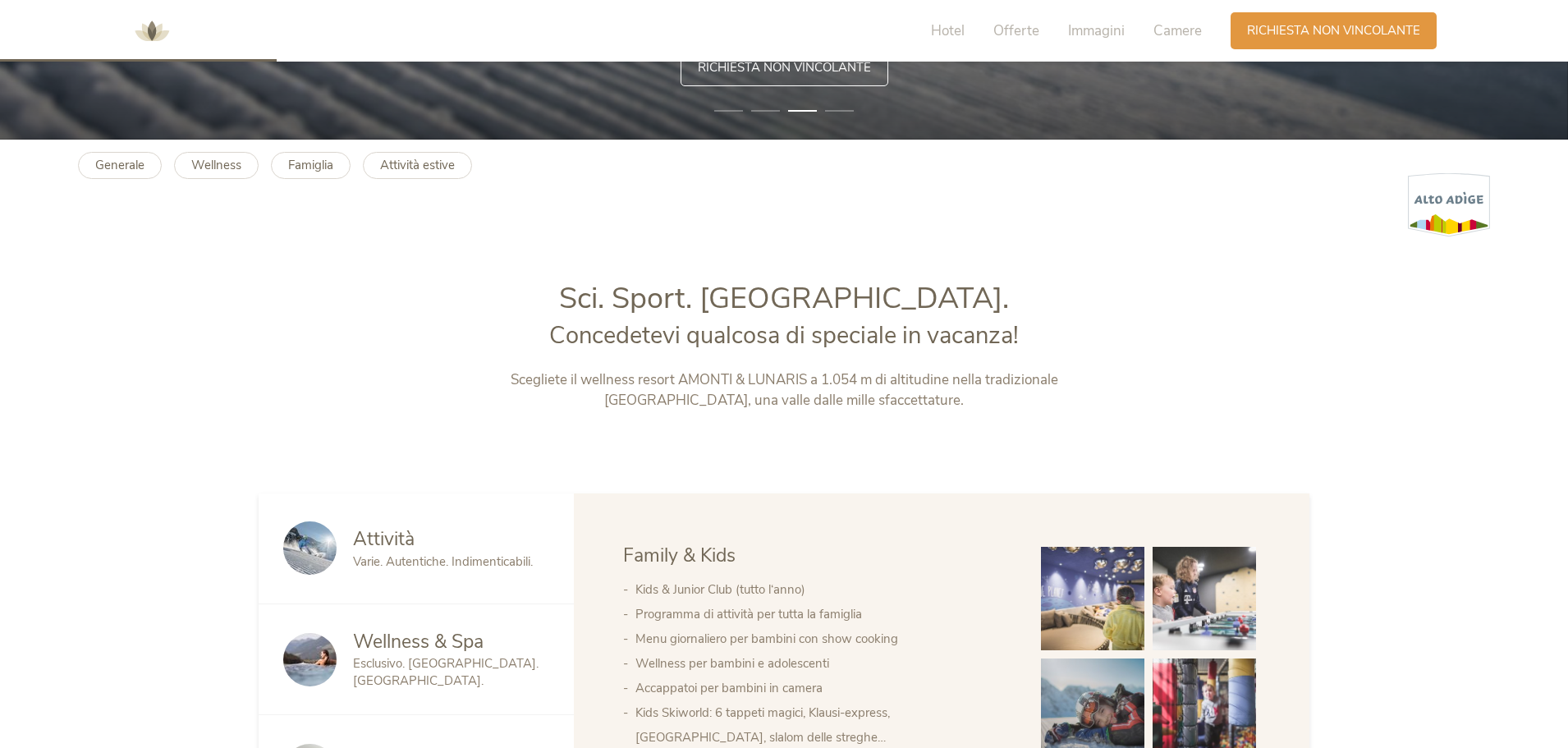
scroll to position [302, 0]
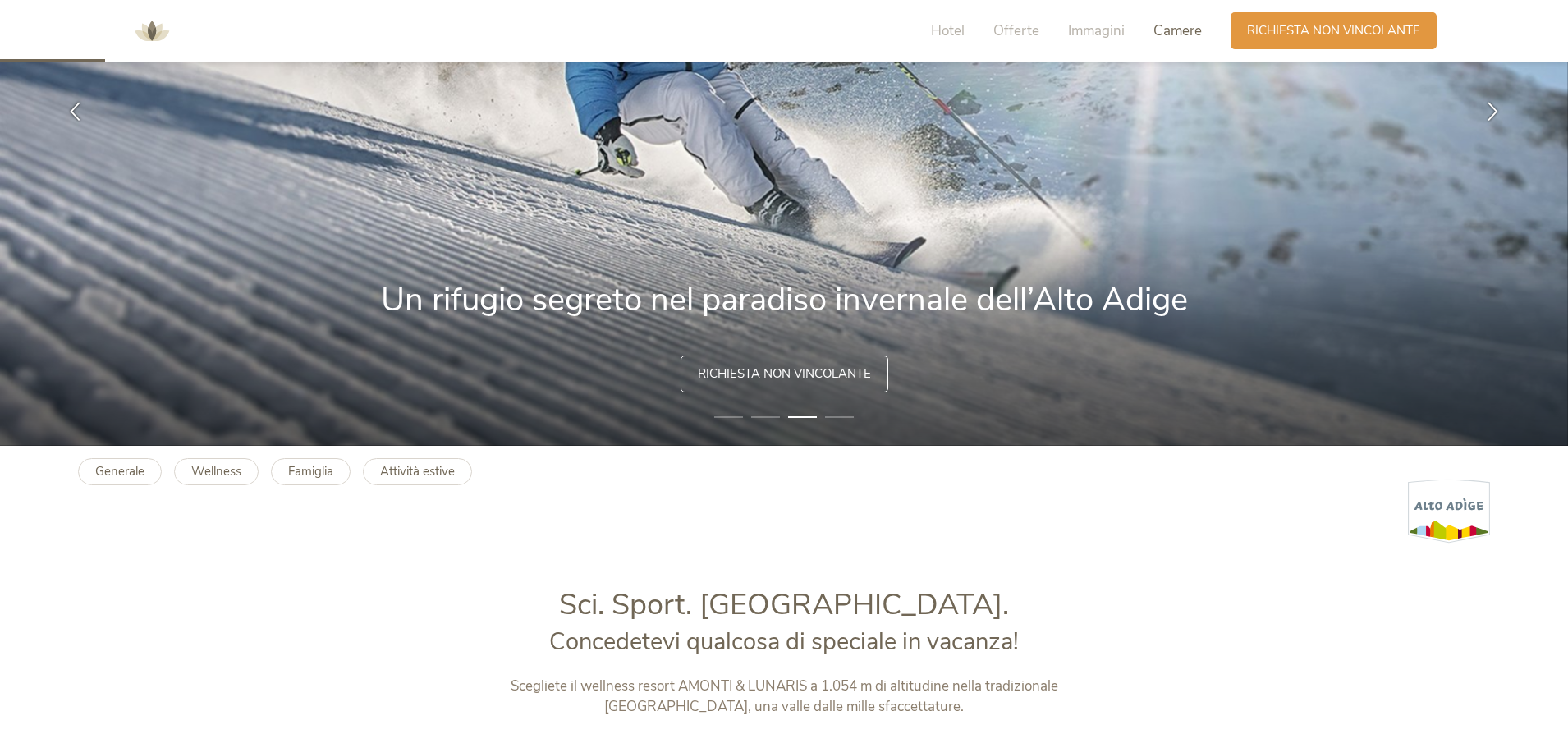
click at [1178, 33] on span "Camere" at bounding box center [1177, 31] width 48 height 19
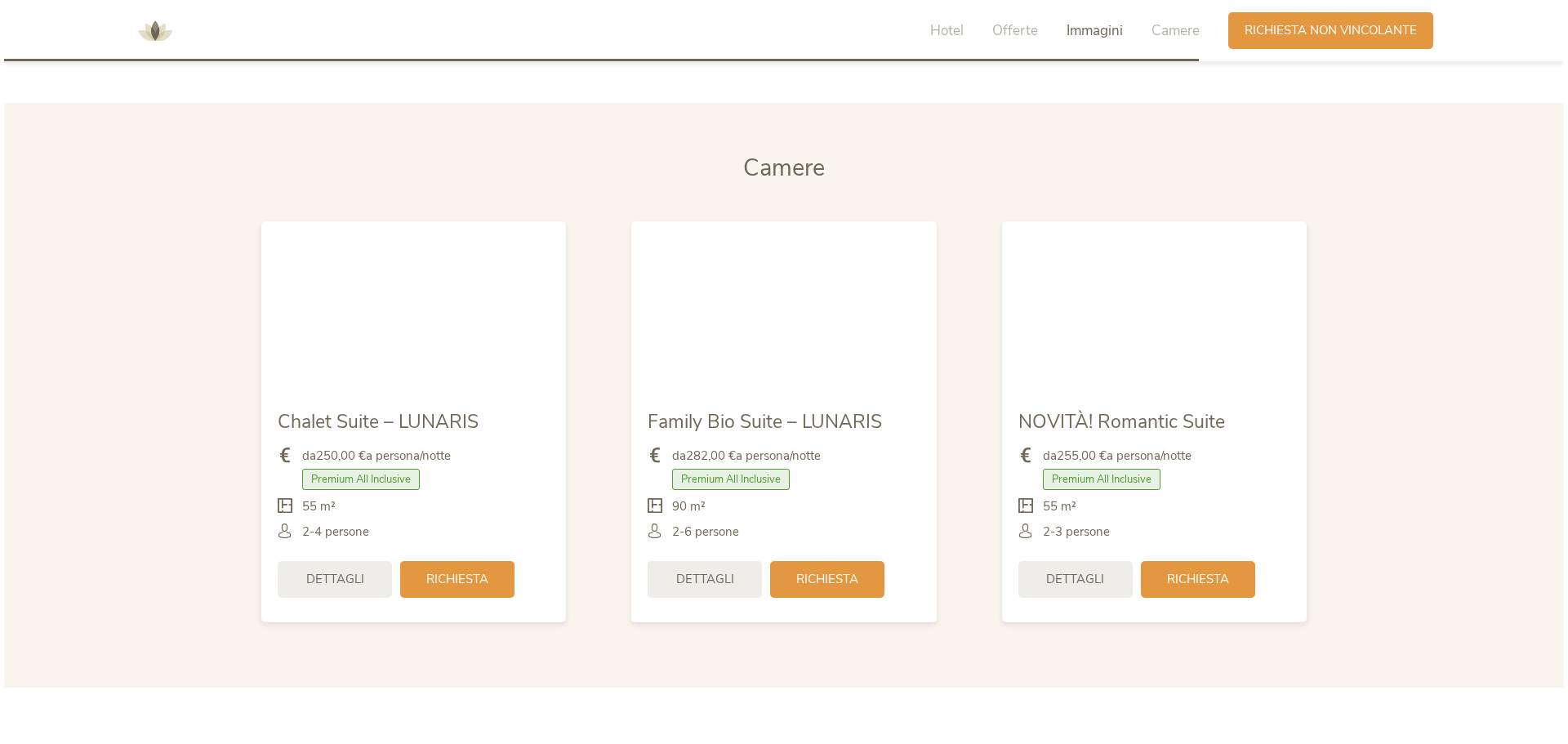
scroll to position [3446, 0]
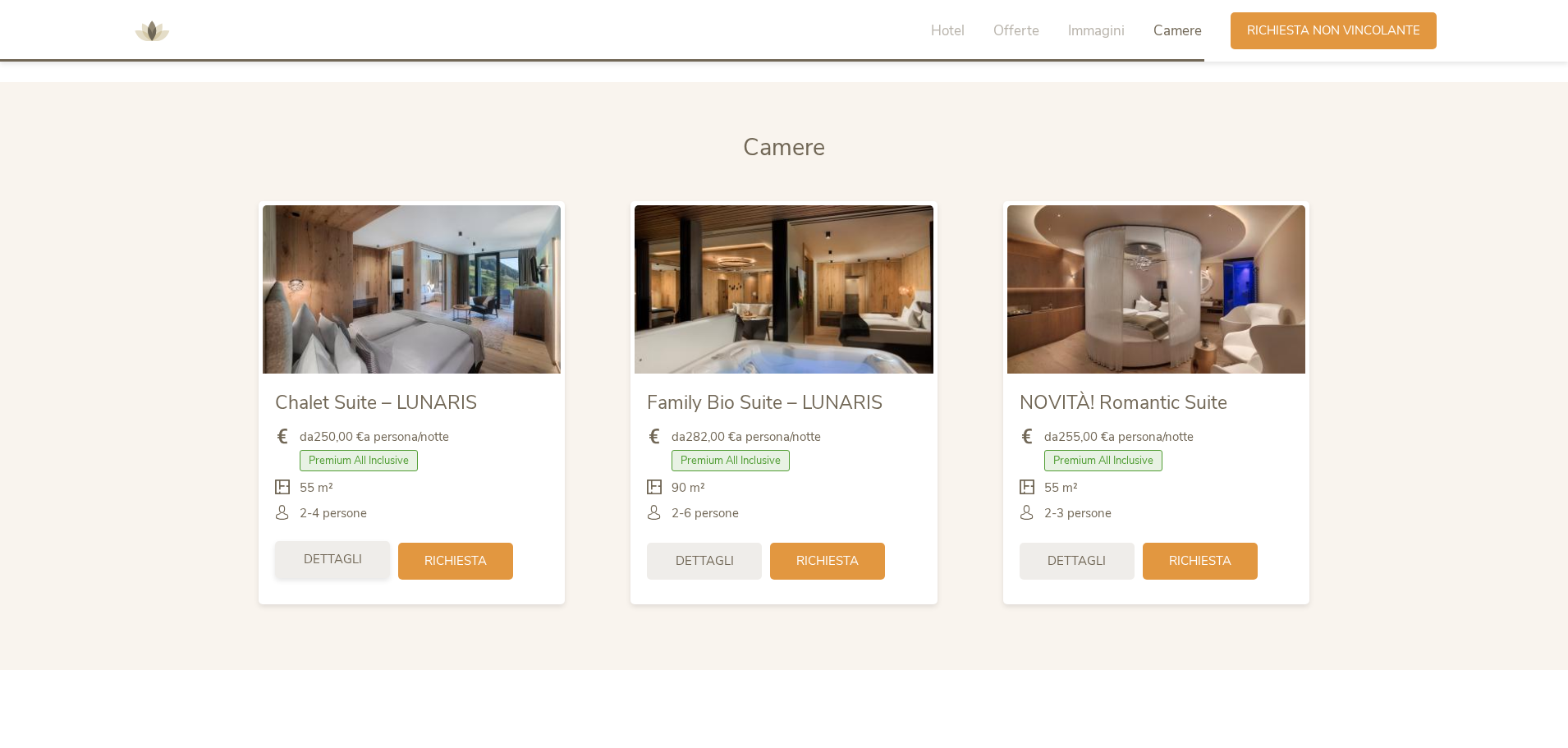
click at [350, 570] on div "Dettagli" at bounding box center [332, 559] width 114 height 37
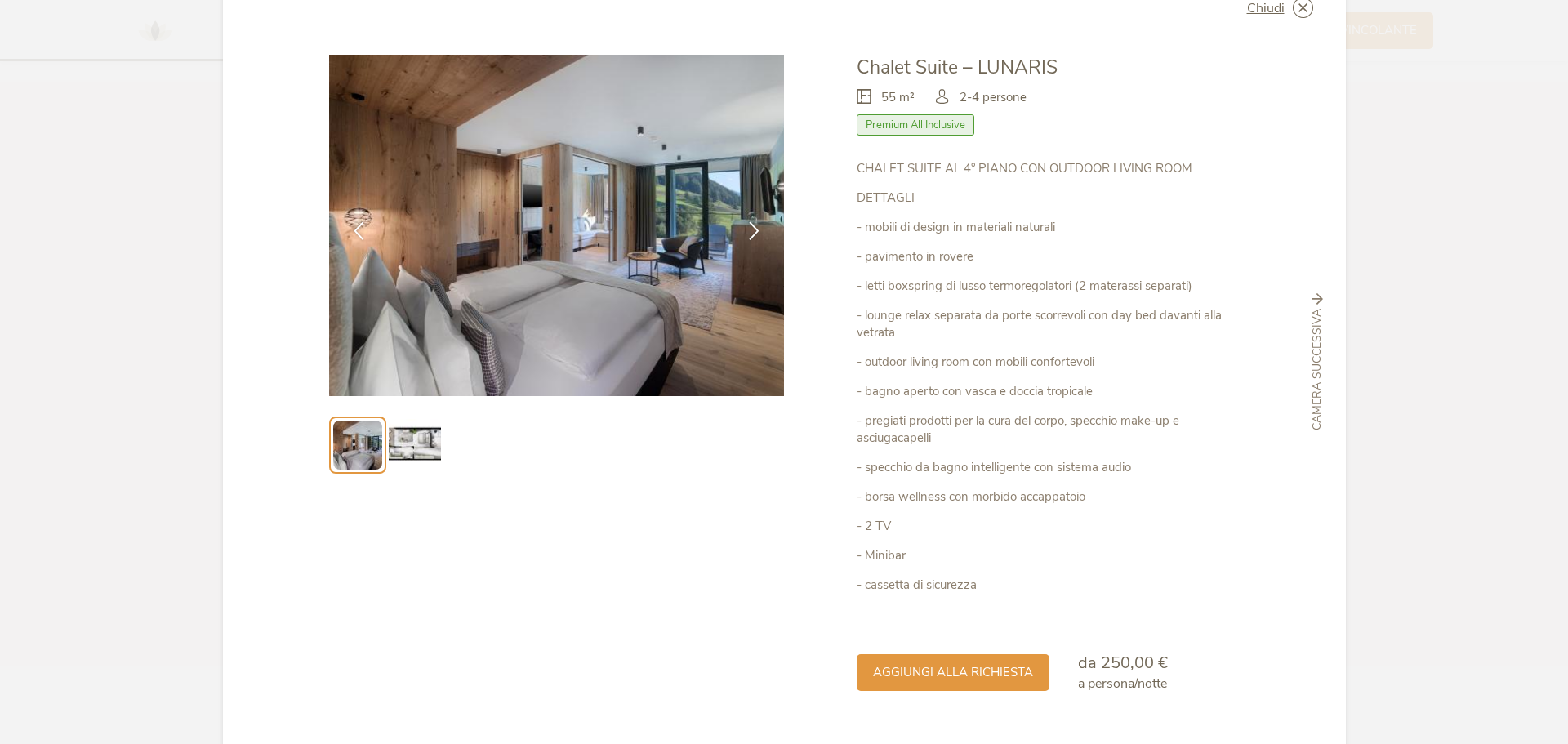
scroll to position [81, 0]
